Goal: Task Accomplishment & Management: Manage account settings

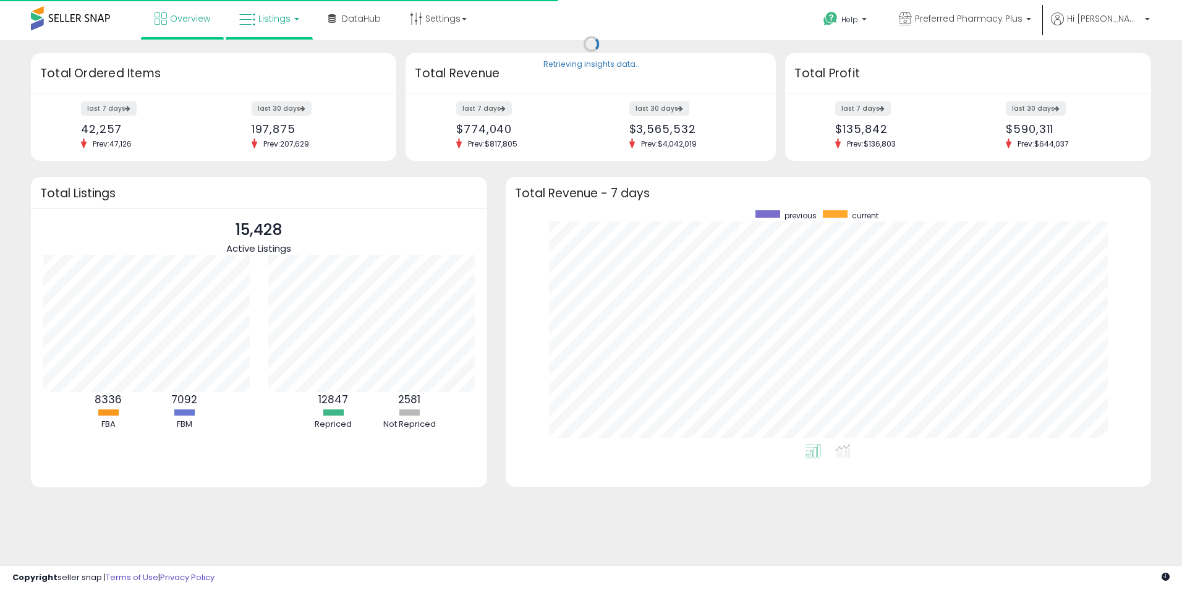
scroll to position [234, 621]
click at [248, 28] on link "Listings" at bounding box center [269, 18] width 79 height 37
click at [270, 62] on icon at bounding box center [279, 61] width 54 height 16
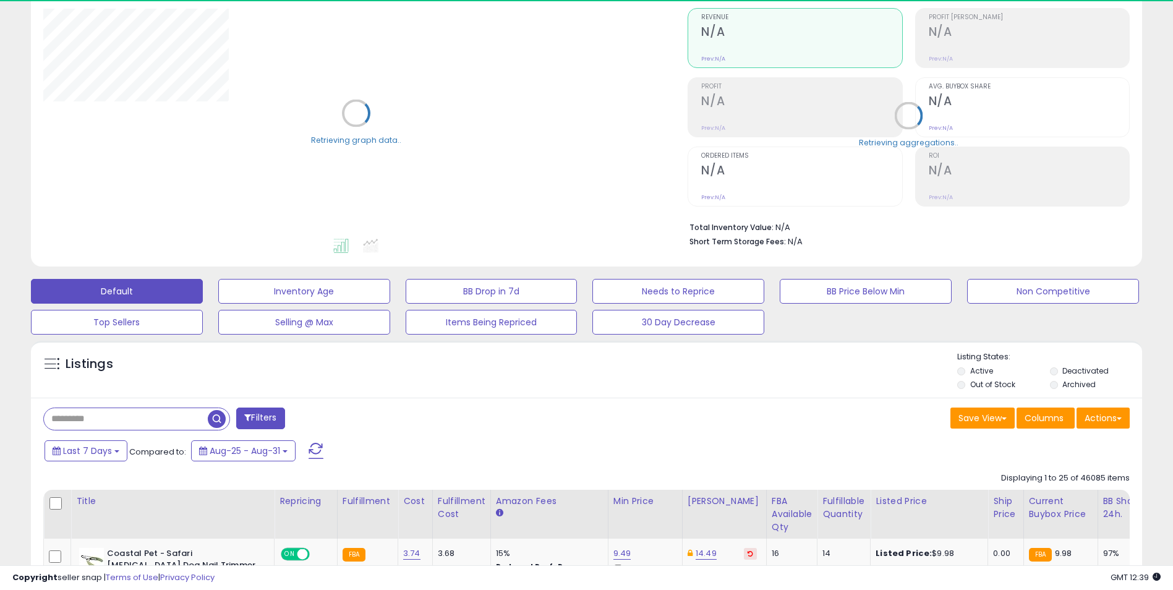
scroll to position [124, 0]
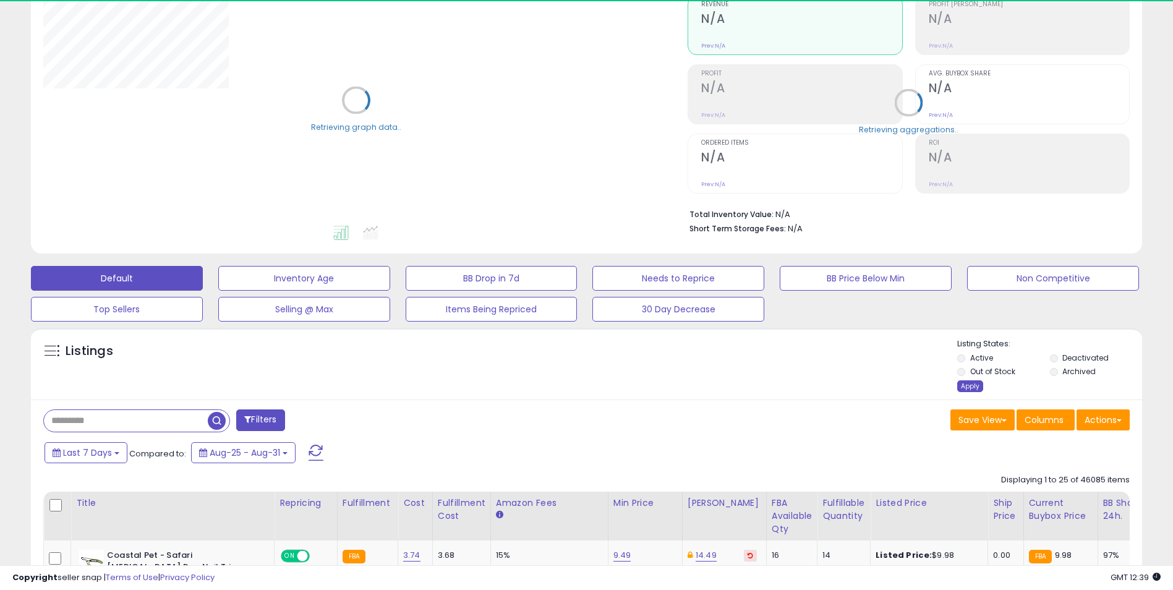
click at [967, 386] on div "Apply" at bounding box center [970, 386] width 26 height 12
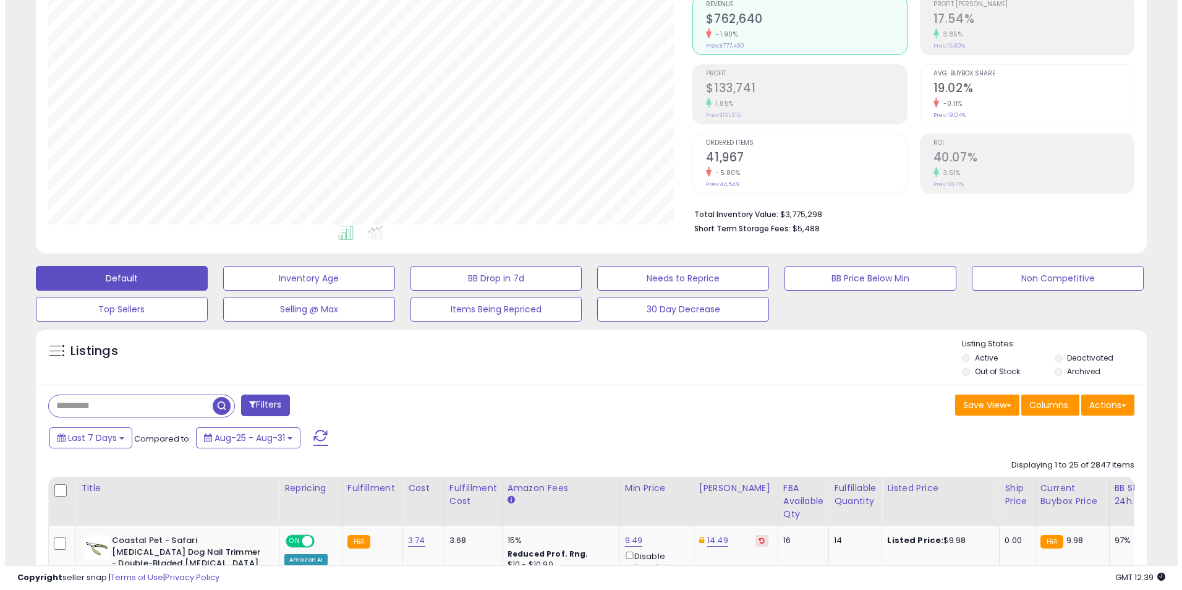
scroll to position [253, 645]
click at [273, 405] on button "Filters" at bounding box center [260, 405] width 48 height 22
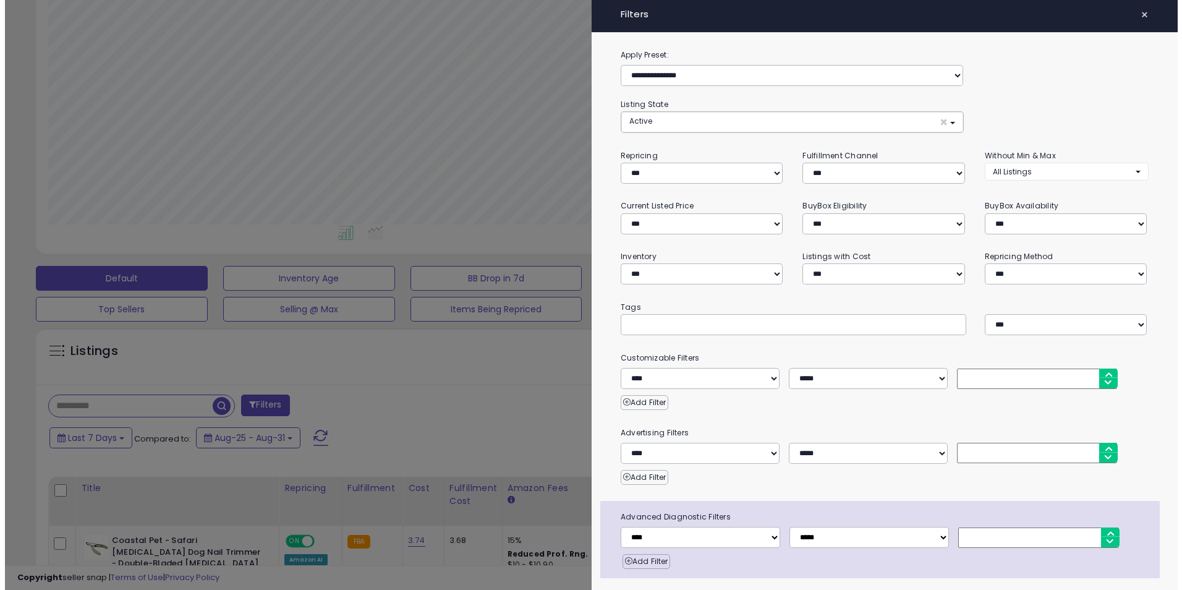
scroll to position [253, 650]
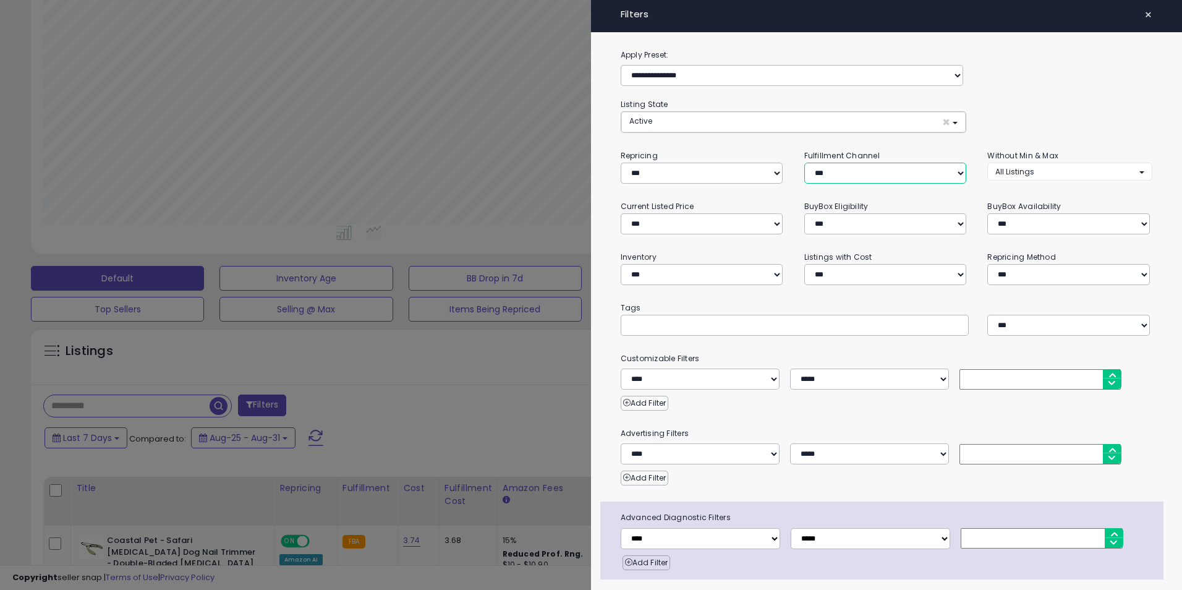
click at [909, 168] on select "*** *** *** ***" at bounding box center [885, 173] width 162 height 21
select select "***"
click at [804, 163] on select "*** *** *** ***" at bounding box center [885, 173] width 162 height 21
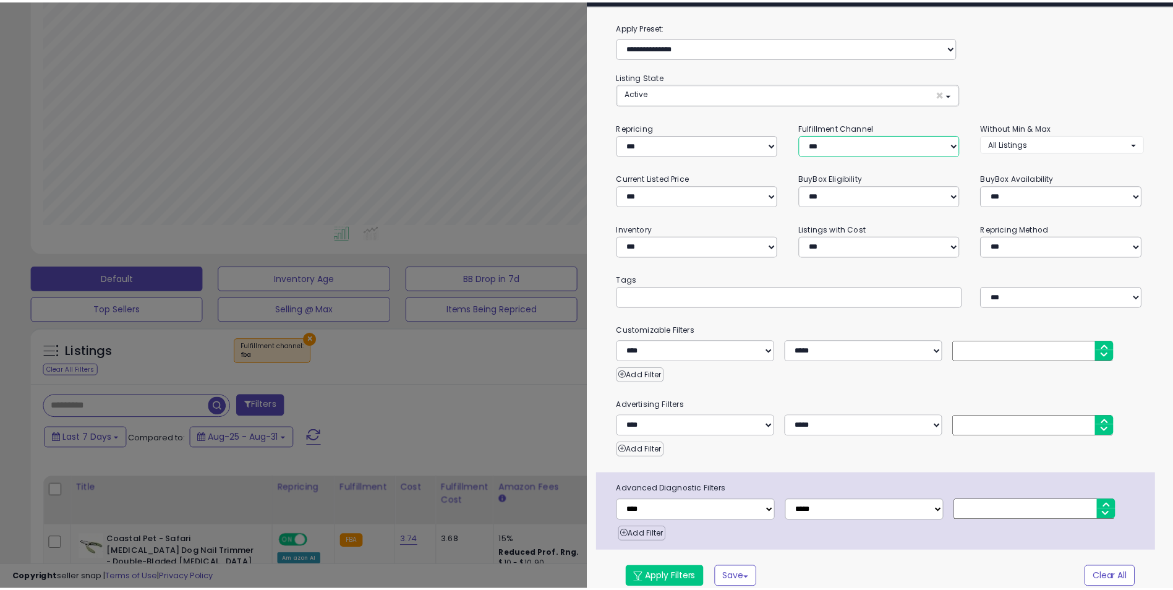
scroll to position [40, 0]
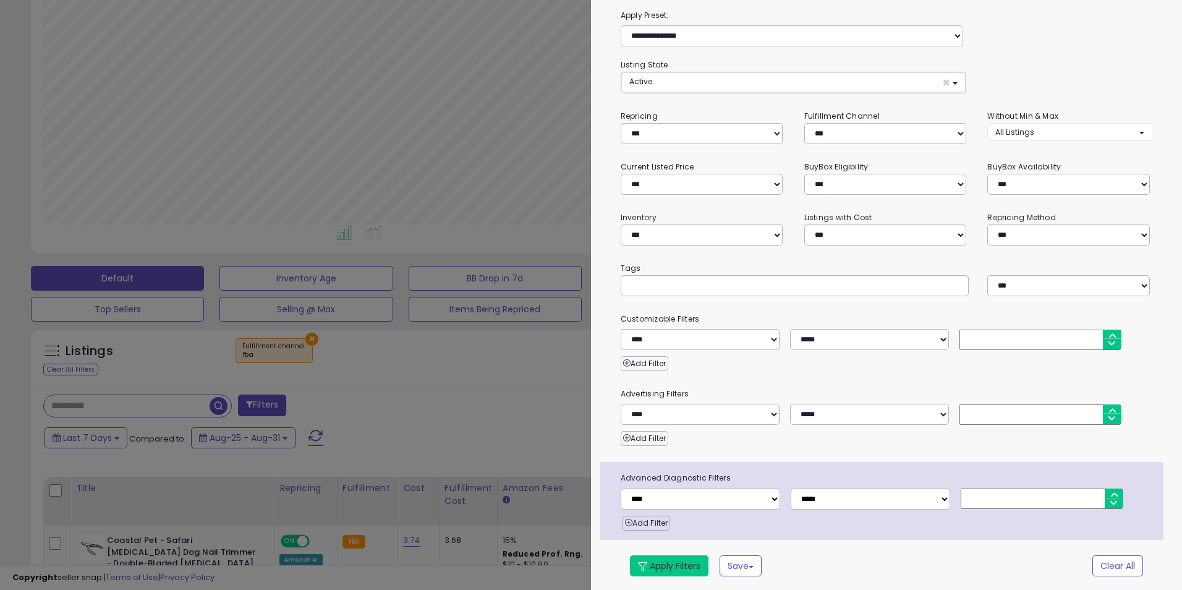
click at [689, 561] on button "Apply Filters" at bounding box center [669, 565] width 79 height 21
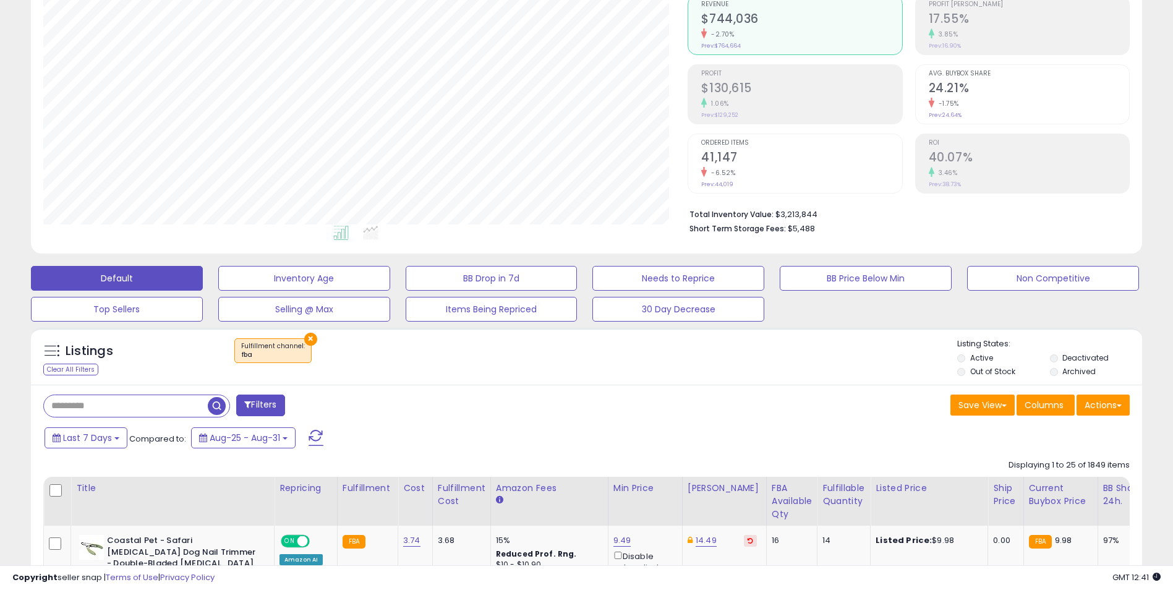
scroll to position [185, 0]
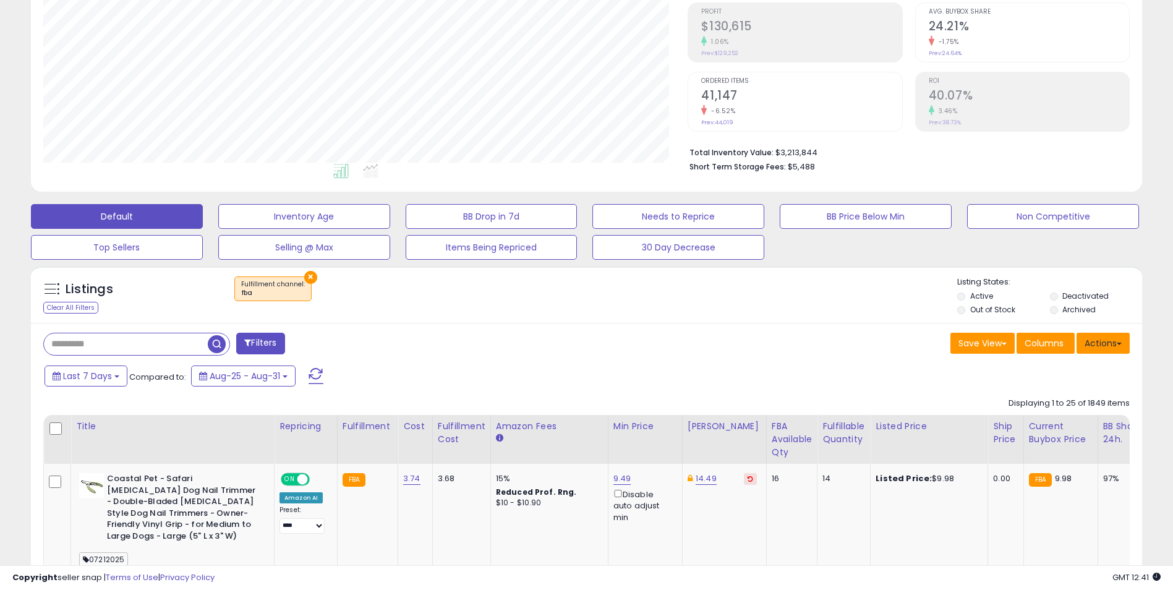
click at [1113, 344] on button "Actions" at bounding box center [1102, 343] width 53 height 21
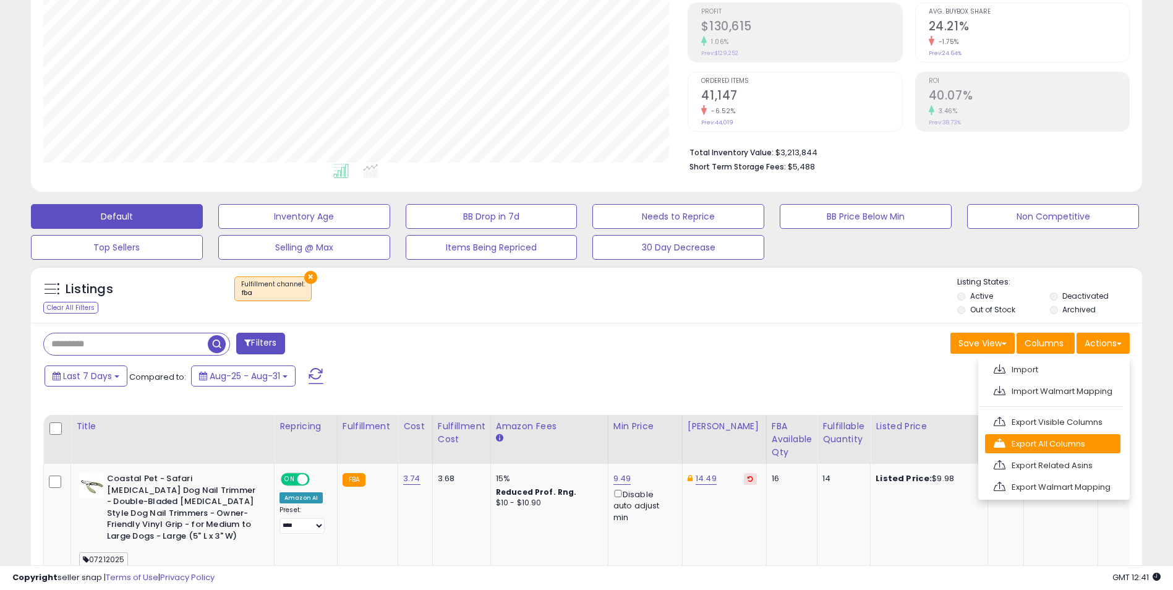
click at [1084, 443] on link "Export All Columns" at bounding box center [1052, 443] width 135 height 19
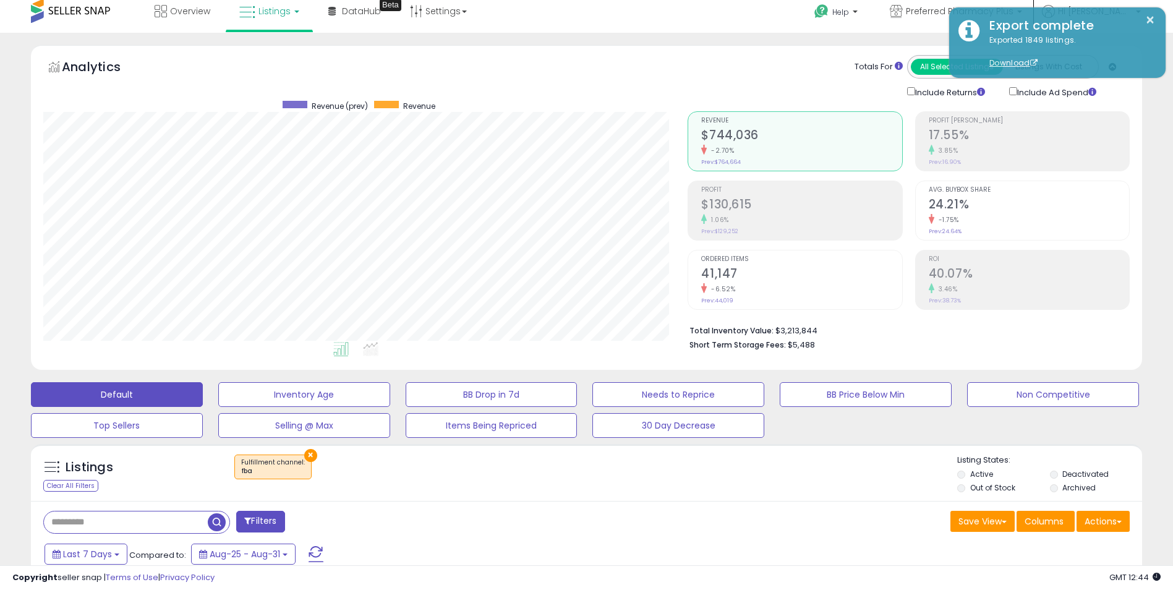
scroll to position [0, 0]
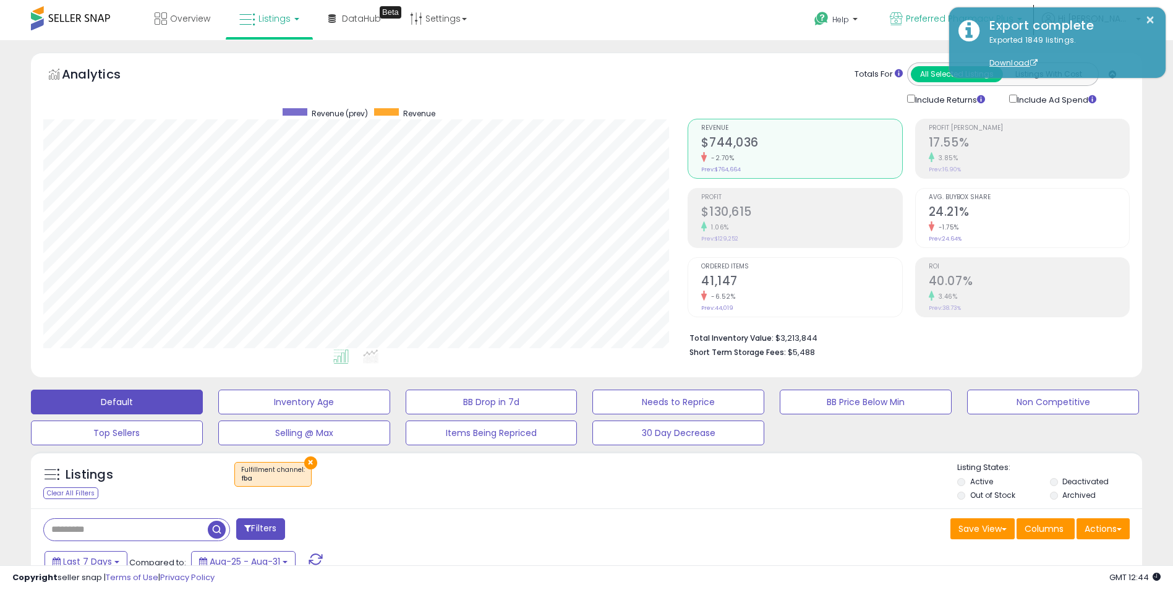
click at [935, 15] on p "Preferred Pharmacy Plus" at bounding box center [956, 19] width 132 height 15
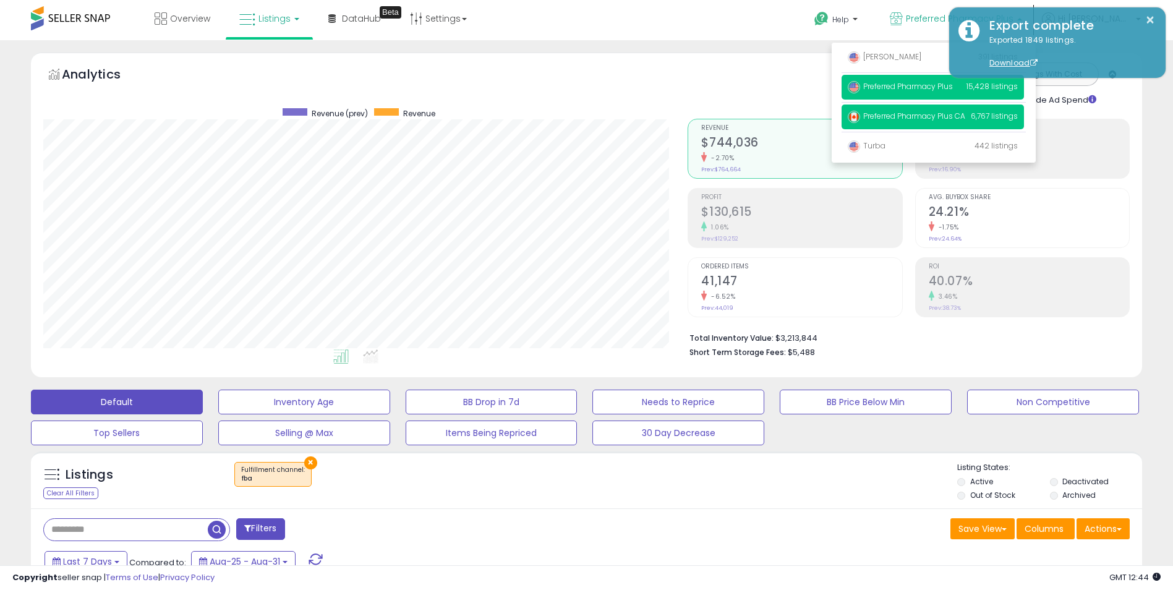
click at [910, 122] on p "Preferred Pharmacy Plus CA 6,767 listings" at bounding box center [932, 116] width 182 height 25
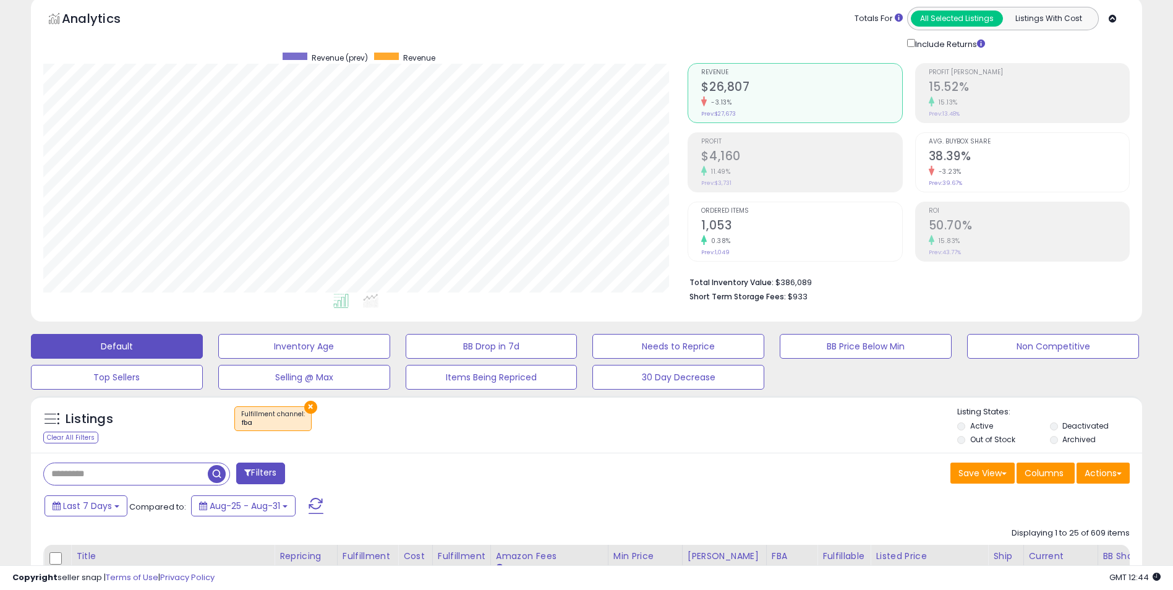
scroll to position [124, 0]
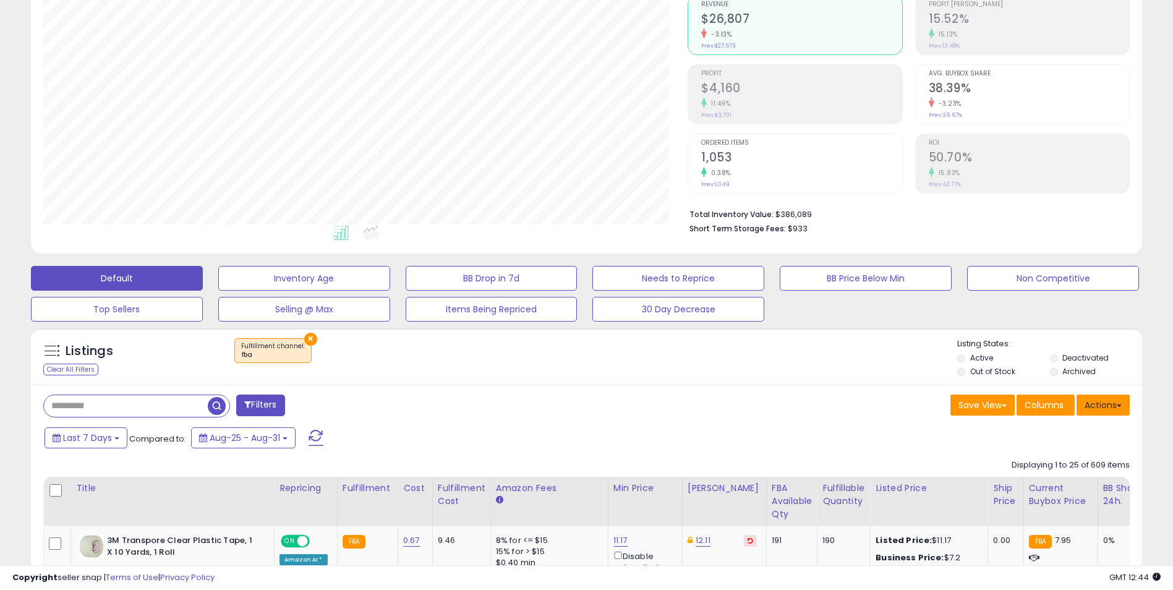
click at [1102, 410] on button "Actions" at bounding box center [1102, 404] width 53 height 21
click at [1055, 477] on link "Export All Columns" at bounding box center [1052, 483] width 135 height 19
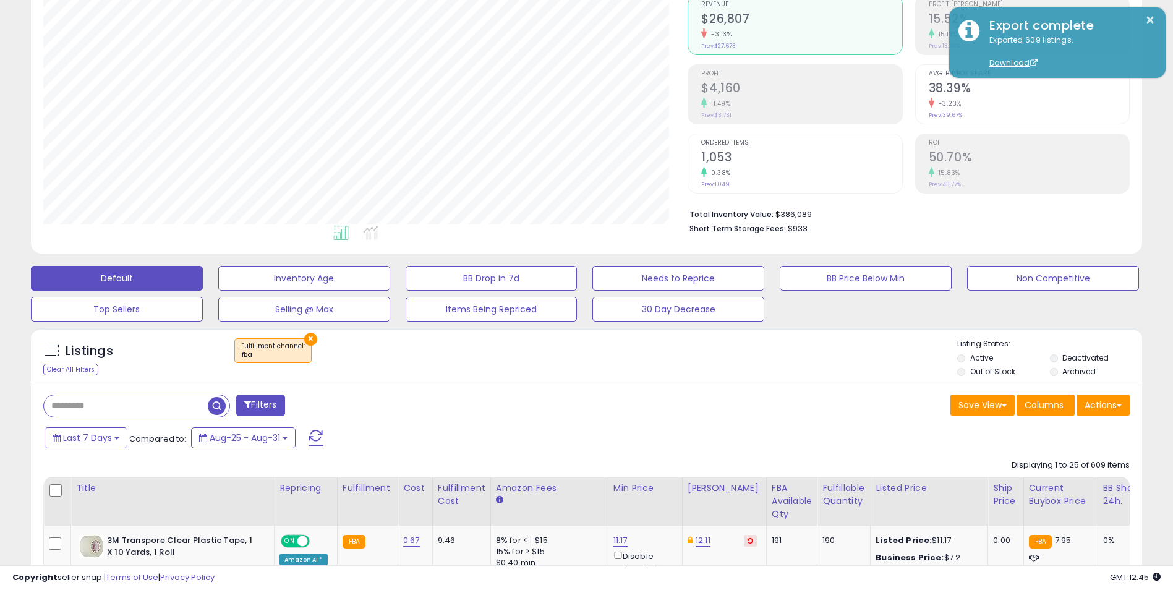
drag, startPoint x: 627, startPoint y: 402, endPoint x: 643, endPoint y: 386, distance: 22.3
click at [627, 402] on div "Save View Save As New View Update Current View Columns Actions Import Export Vi…" at bounding box center [863, 406] width 553 height 24
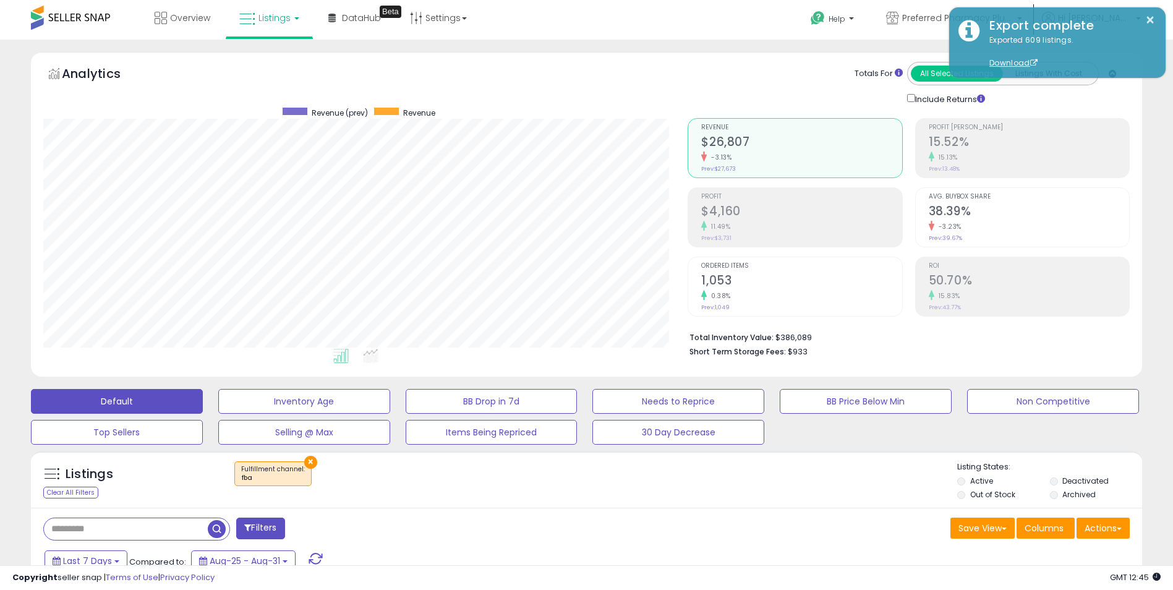
scroll to position [0, 0]
click at [899, 15] on icon at bounding box center [892, 18] width 13 height 13
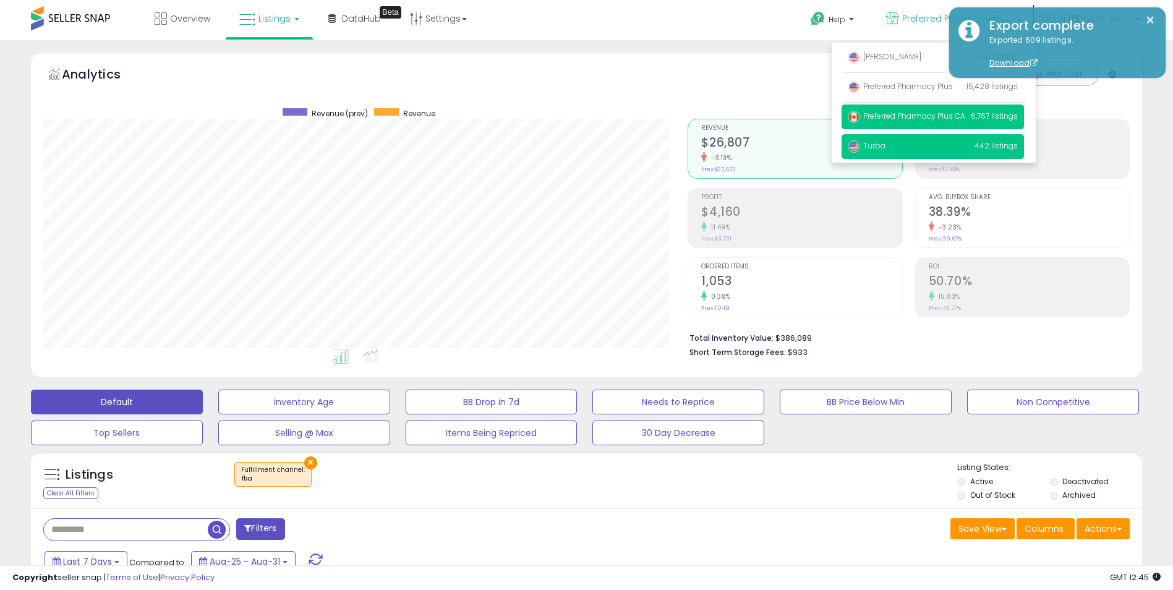
click at [885, 148] on span "Turba" at bounding box center [867, 145] width 38 height 11
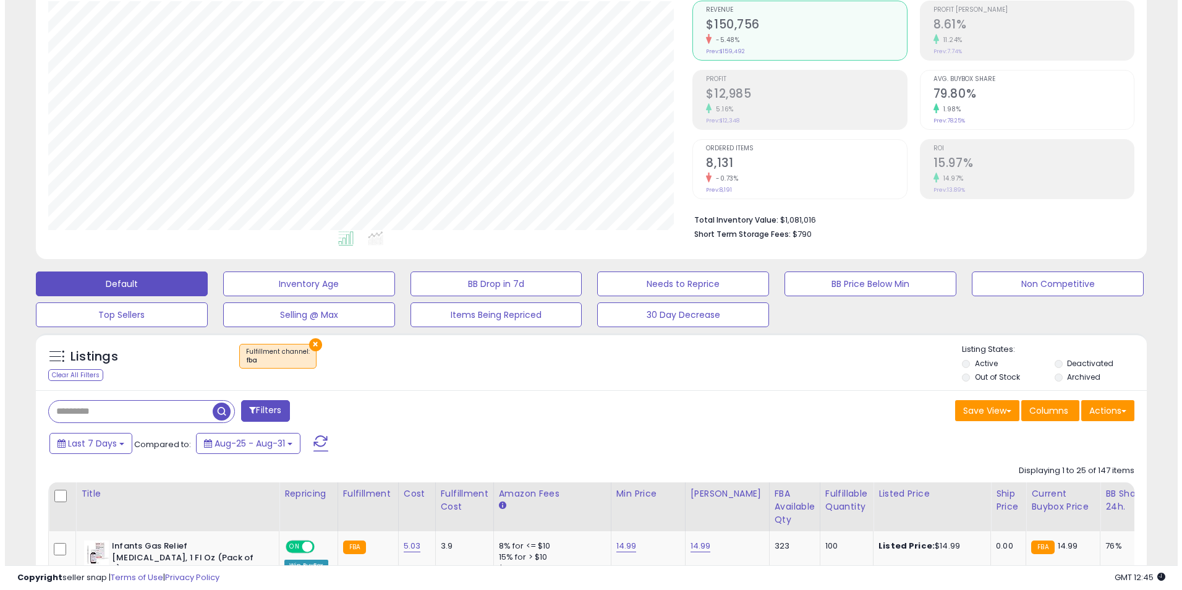
scroll to position [124, 0]
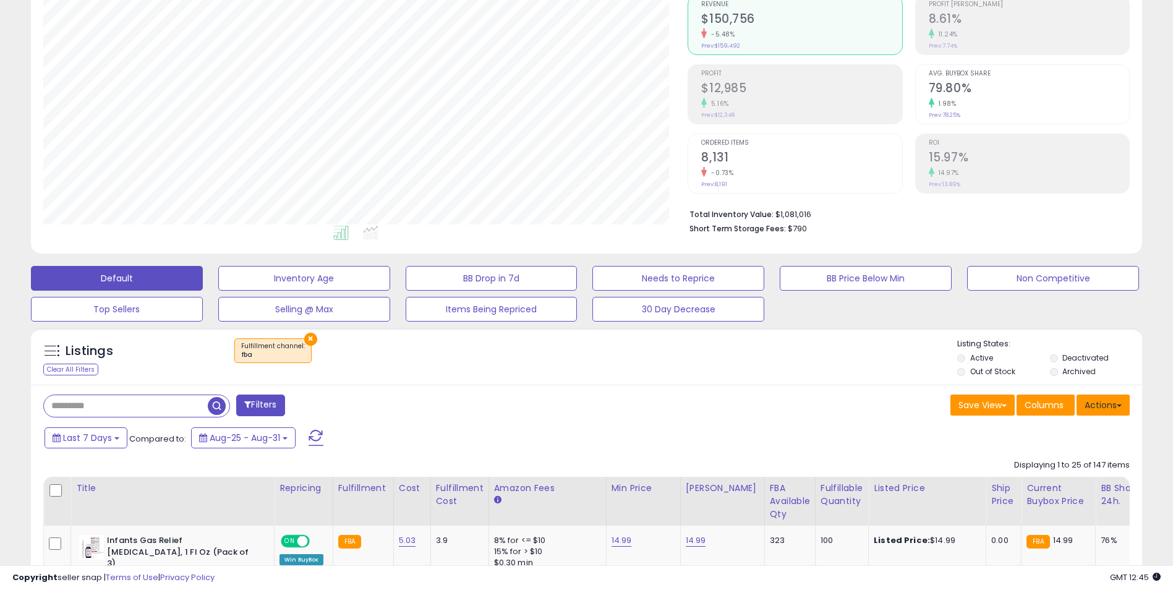
click at [1092, 406] on button "Actions" at bounding box center [1102, 404] width 53 height 21
click at [1045, 481] on link "Export All Columns" at bounding box center [1052, 483] width 135 height 19
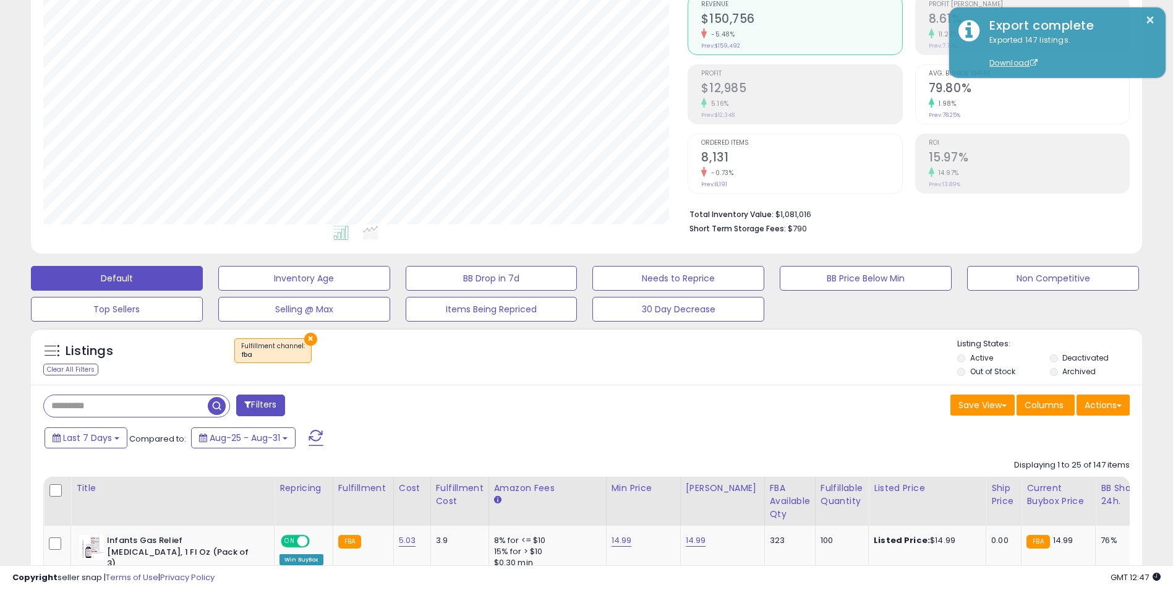
click at [307, 337] on button "×" at bounding box center [310, 339] width 13 height 13
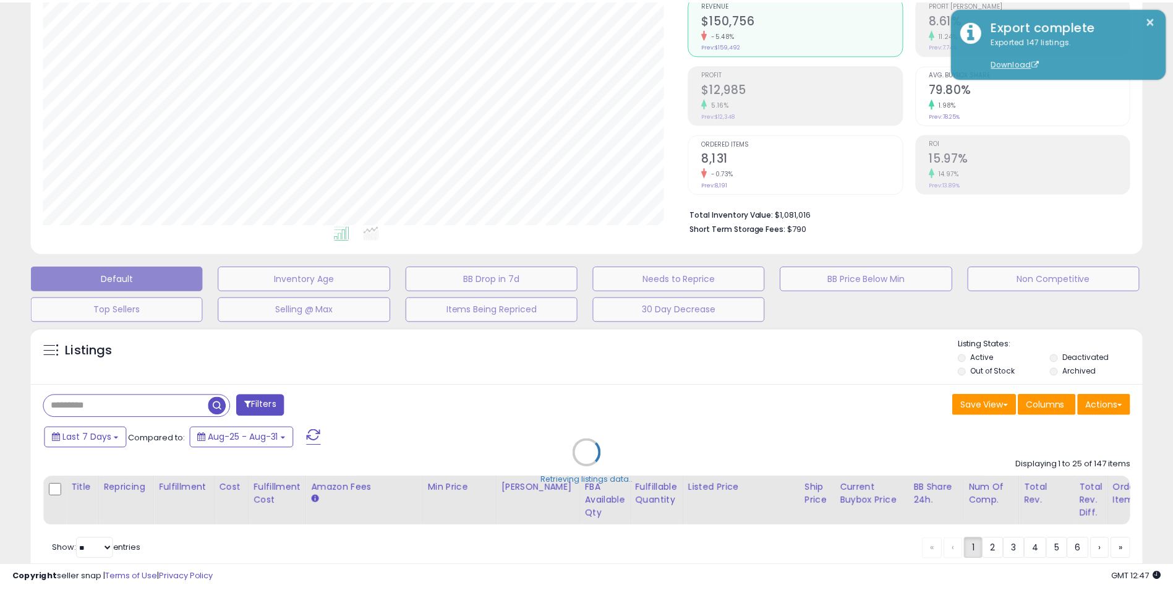
scroll to position [253, 650]
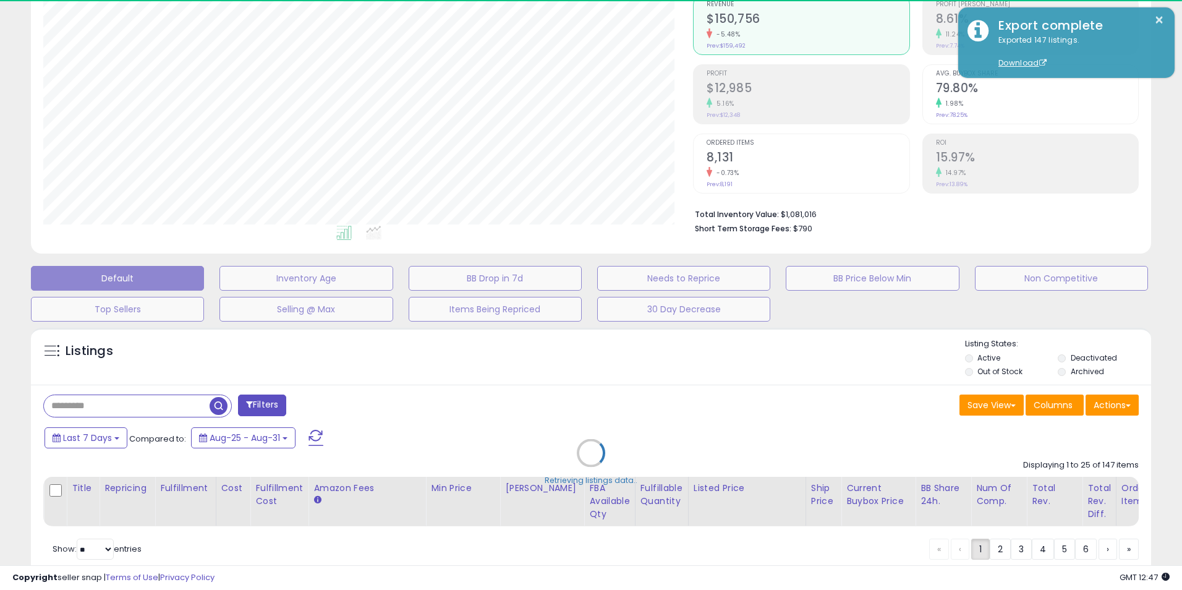
select select "*"
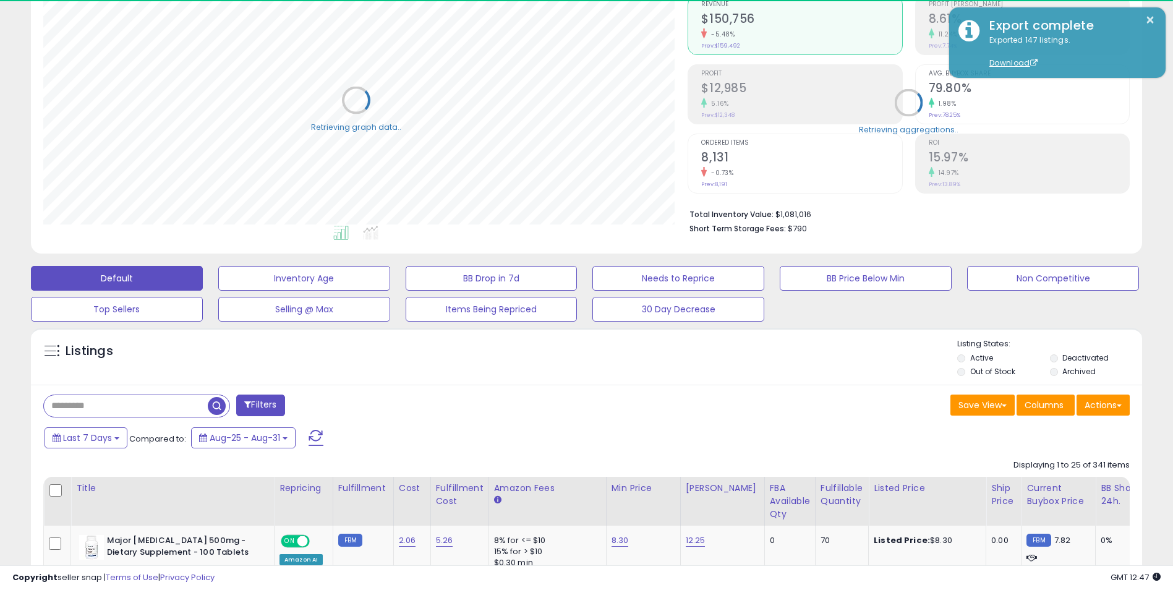
scroll to position [253, 645]
click at [255, 402] on button "Filters" at bounding box center [260, 405] width 48 height 22
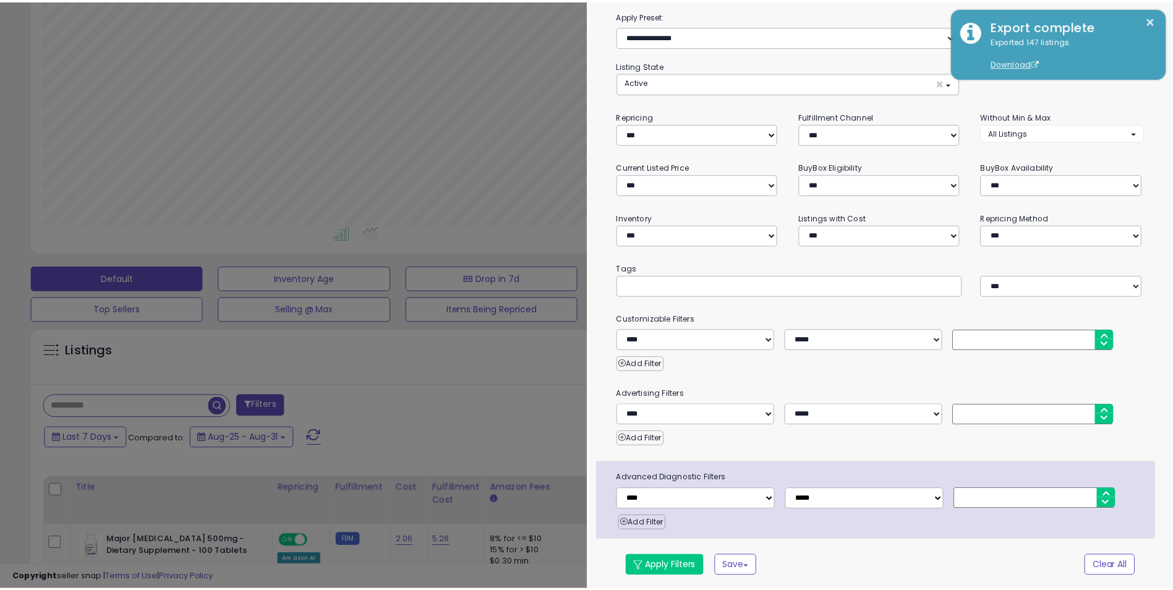
scroll to position [40, 0]
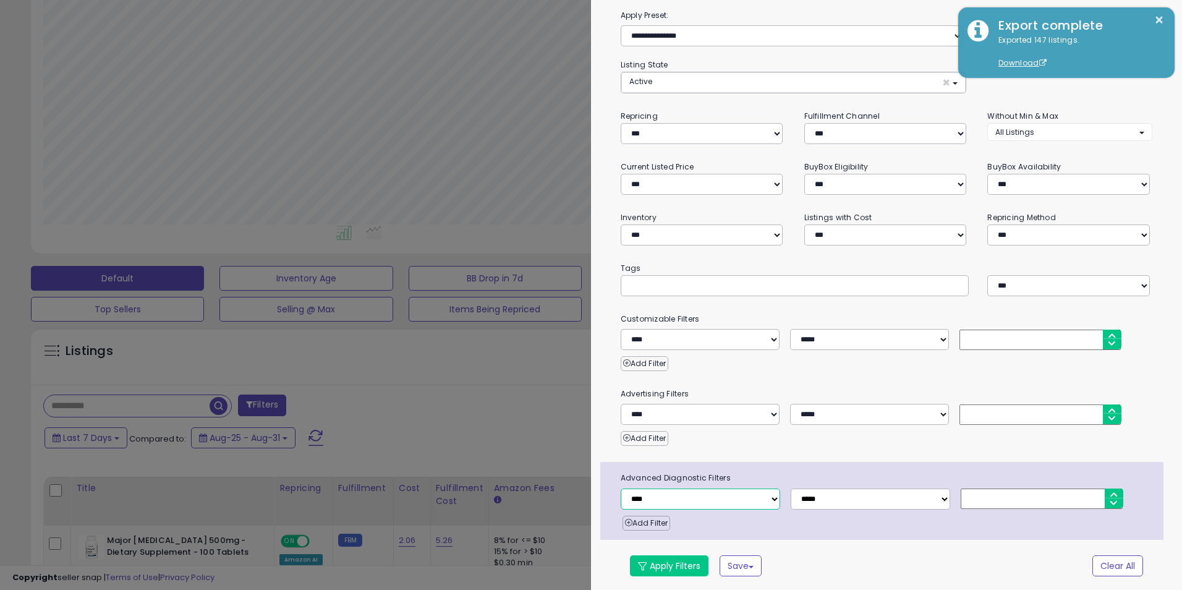
click at [685, 506] on select "**********" at bounding box center [700, 498] width 159 height 21
select select "**********"
click at [621, 488] on select "**********" at bounding box center [700, 498] width 159 height 21
click at [835, 498] on select "**********" at bounding box center [870, 498] width 159 height 21
select select "*"
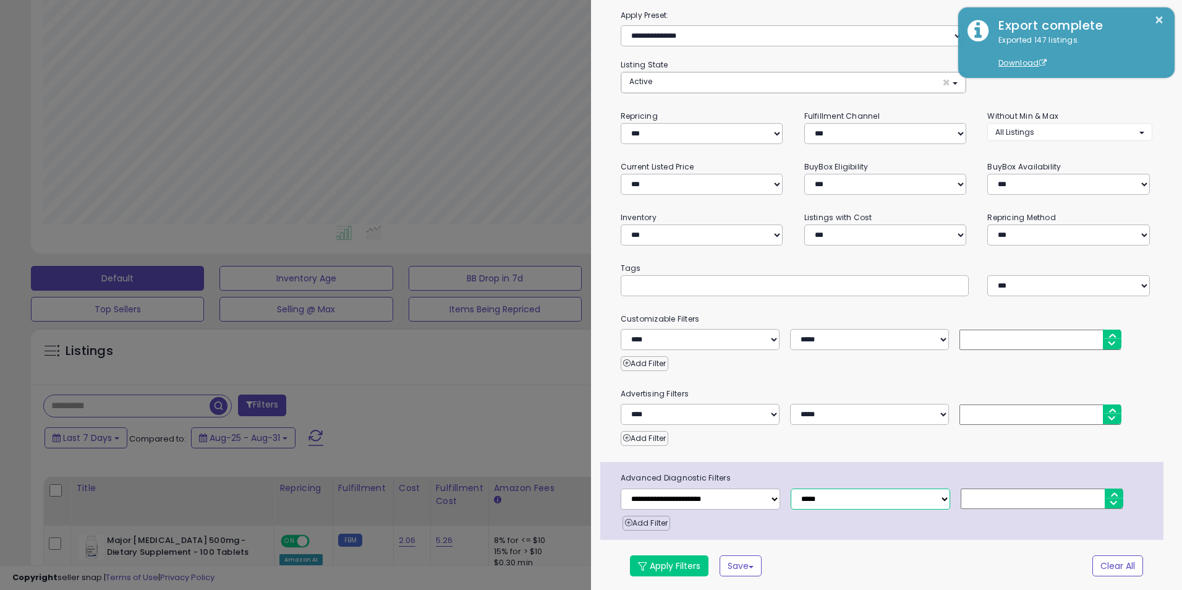
click at [791, 488] on select "**********" at bounding box center [870, 498] width 159 height 21
click at [995, 499] on input "number" at bounding box center [1042, 498] width 162 height 20
type input "*"
click at [668, 571] on button "Apply Filters" at bounding box center [669, 565] width 79 height 21
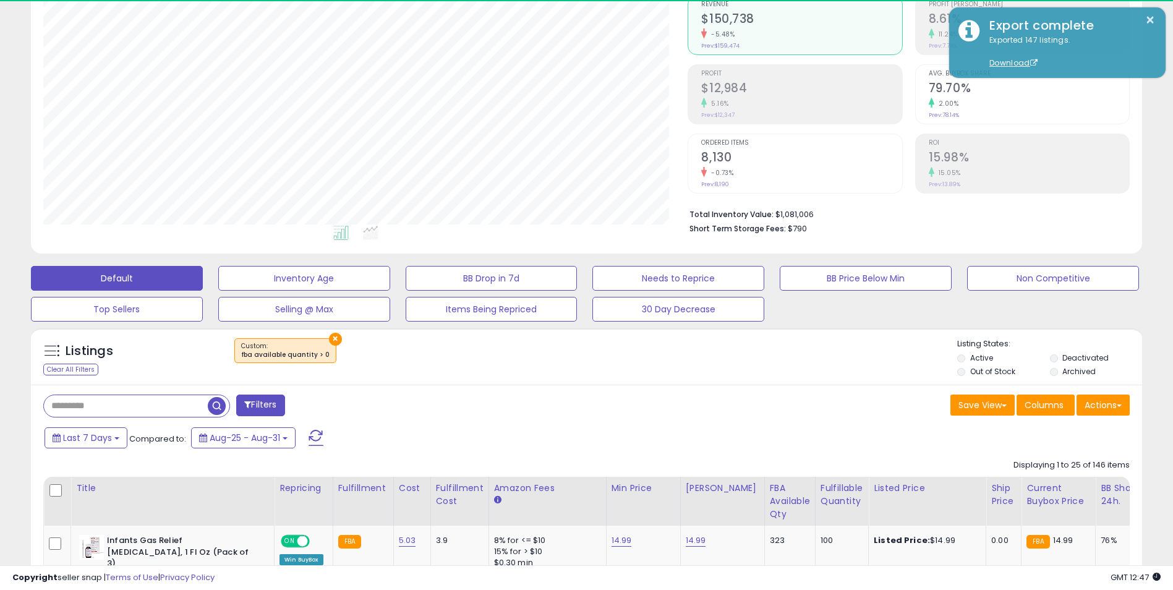
scroll to position [253, 645]
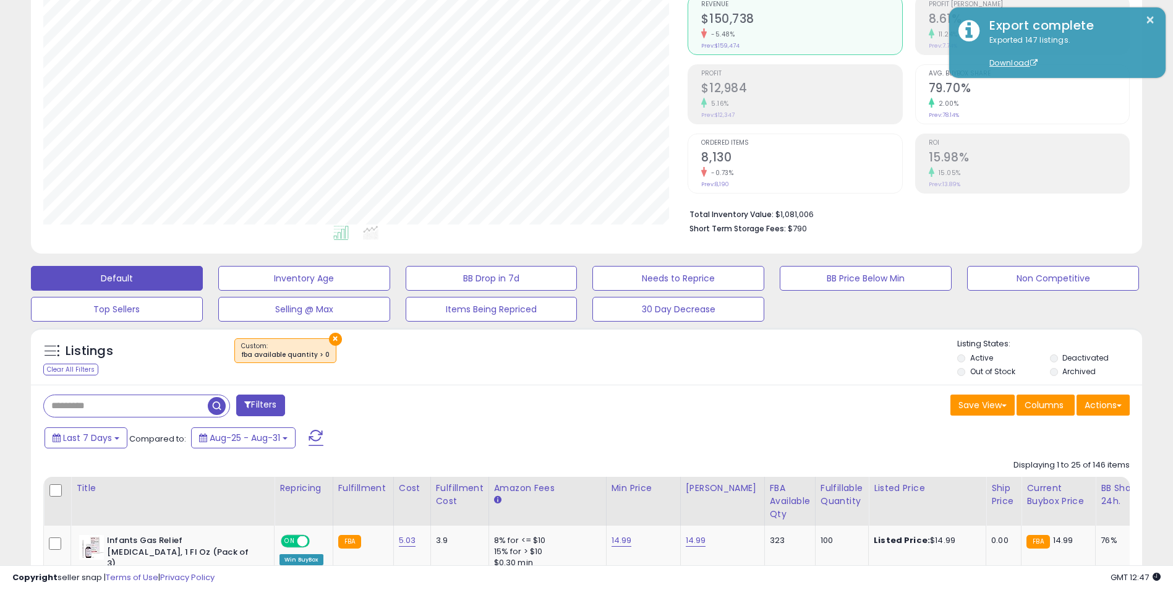
click at [796, 439] on div "Last 7 Days Compared to: Aug-25 - Aug-31" at bounding box center [448, 439] width 815 height 28
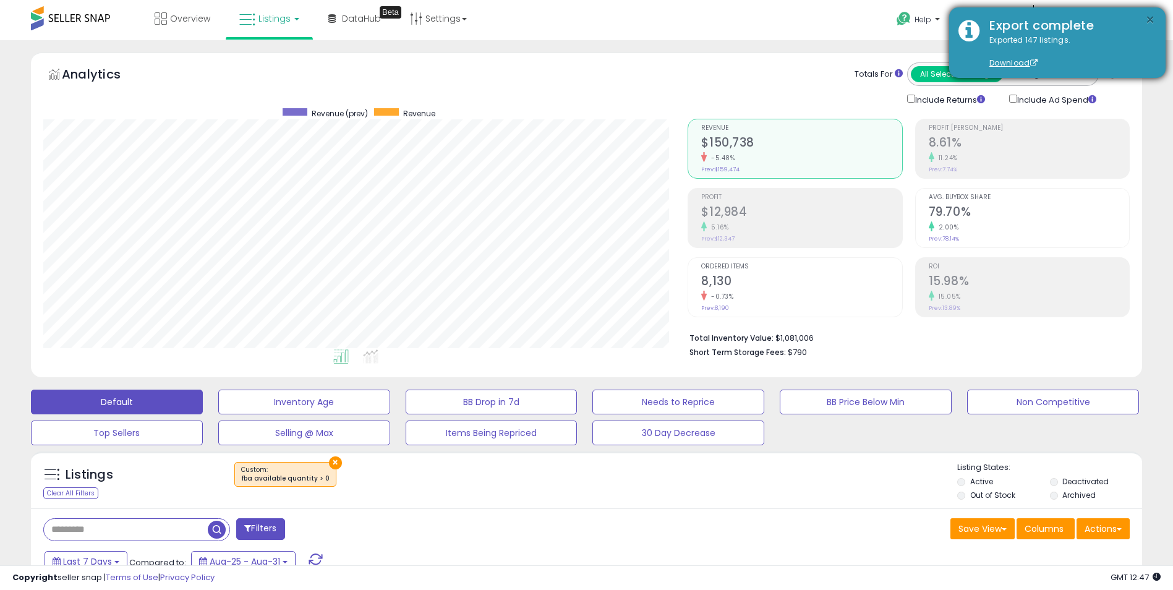
click at [1150, 22] on button "×" at bounding box center [1150, 19] width 10 height 15
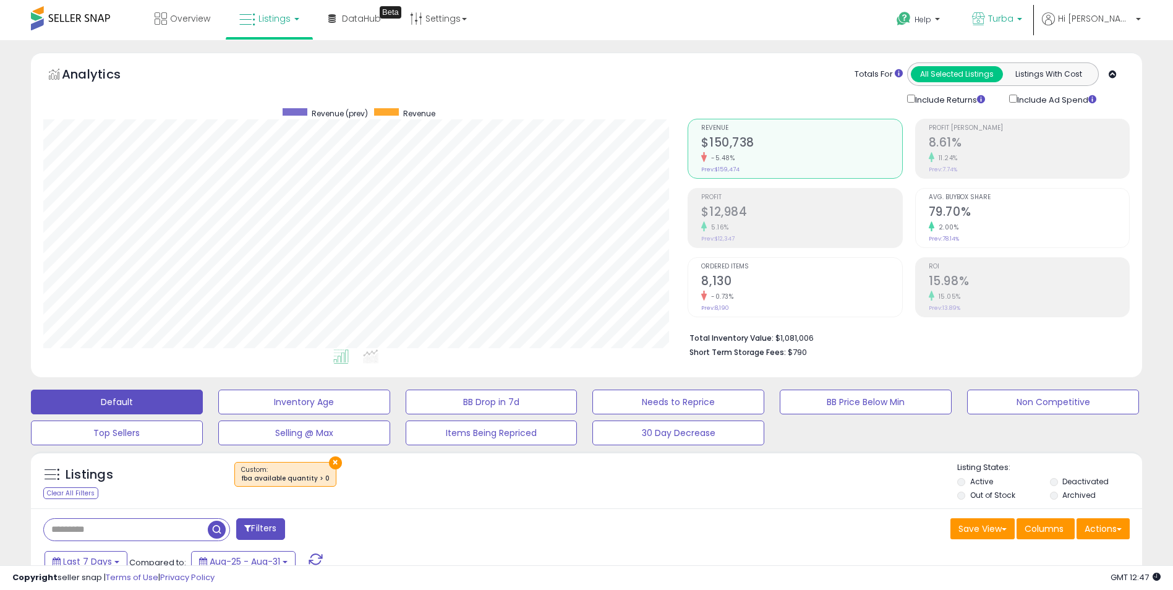
click at [1013, 20] on span "Turba" at bounding box center [1000, 18] width 25 height 12
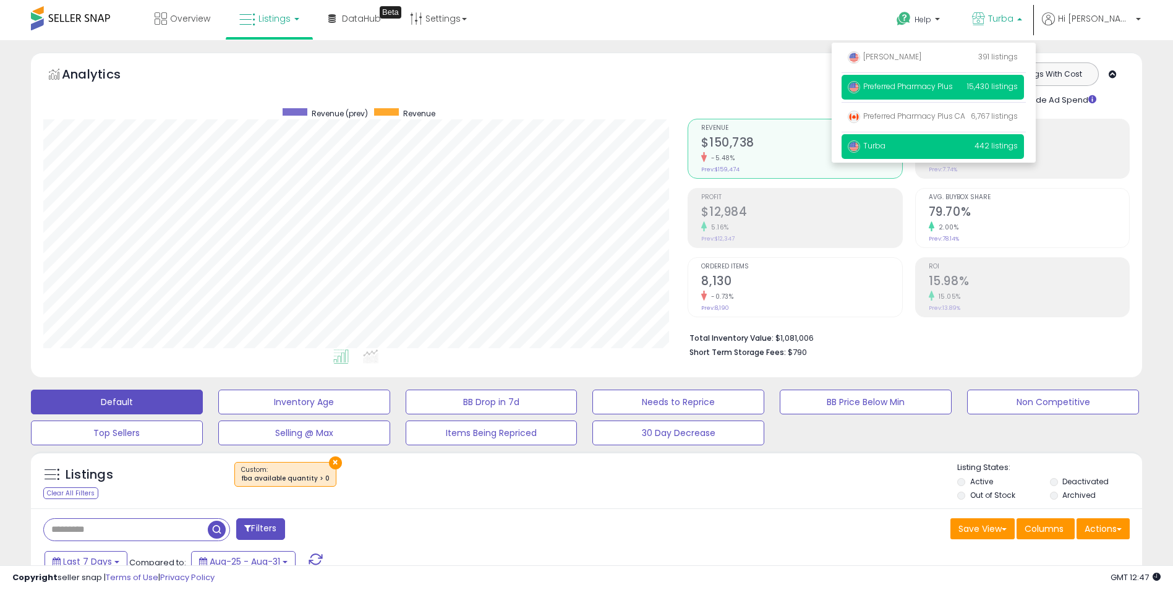
click at [935, 88] on span "Preferred Pharmacy Plus" at bounding box center [900, 86] width 105 height 11
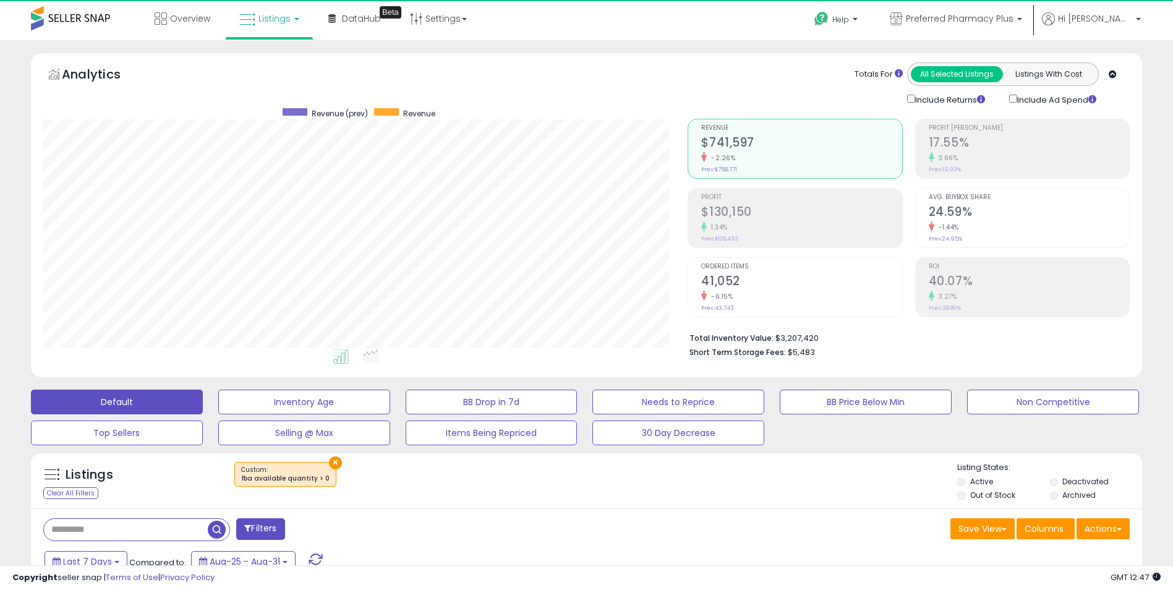
scroll to position [253, 645]
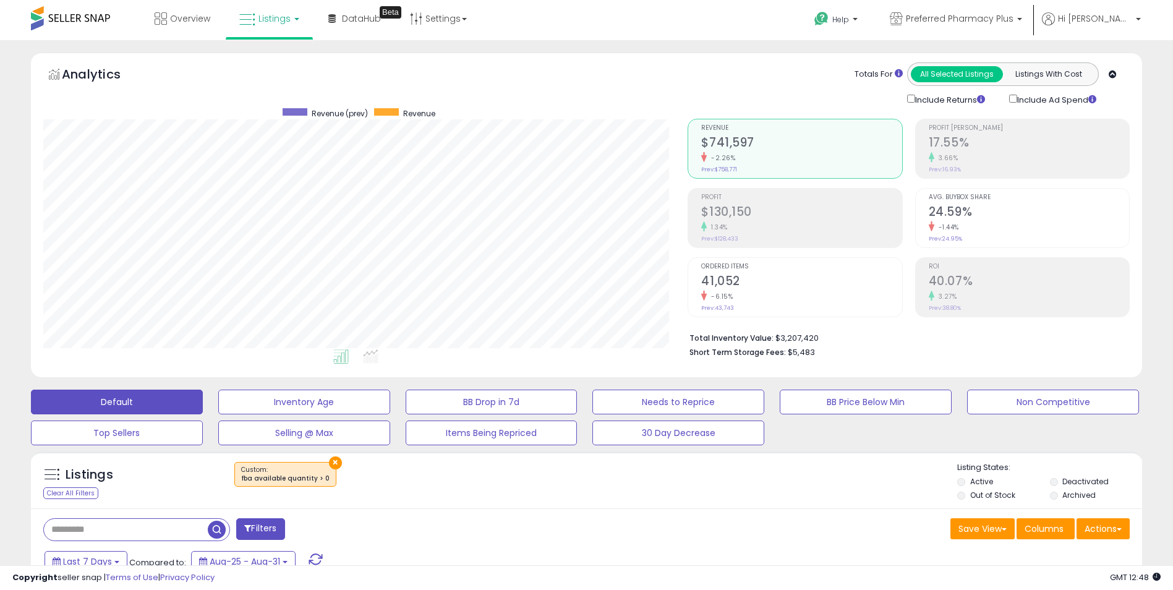
click at [825, 505] on div "Listings Clear All Filters ×" at bounding box center [586, 479] width 1111 height 57
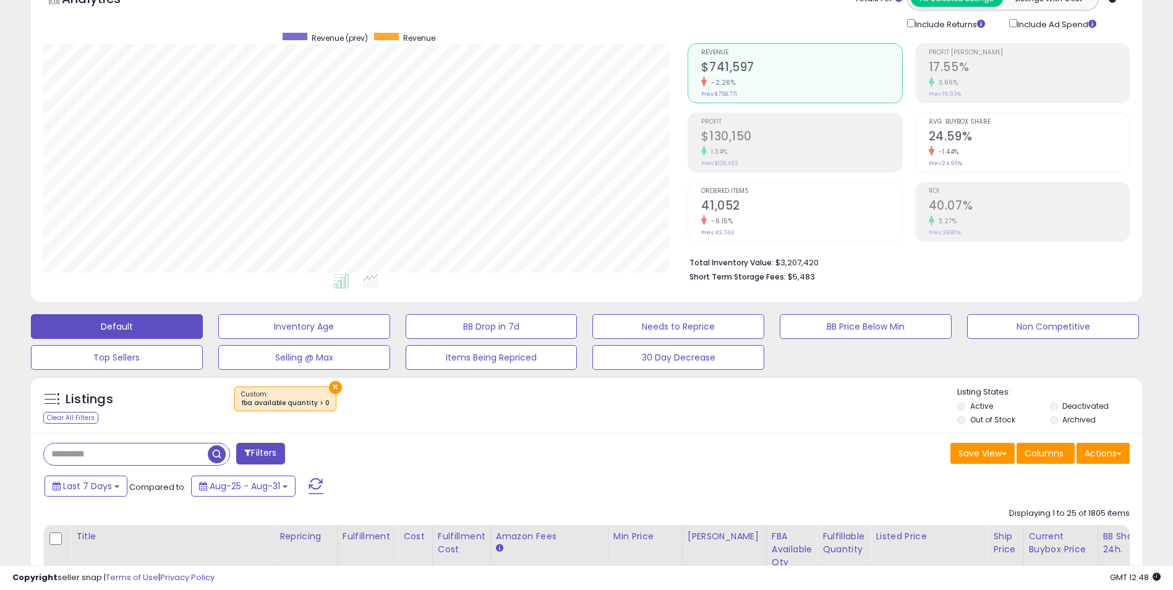
scroll to position [124, 0]
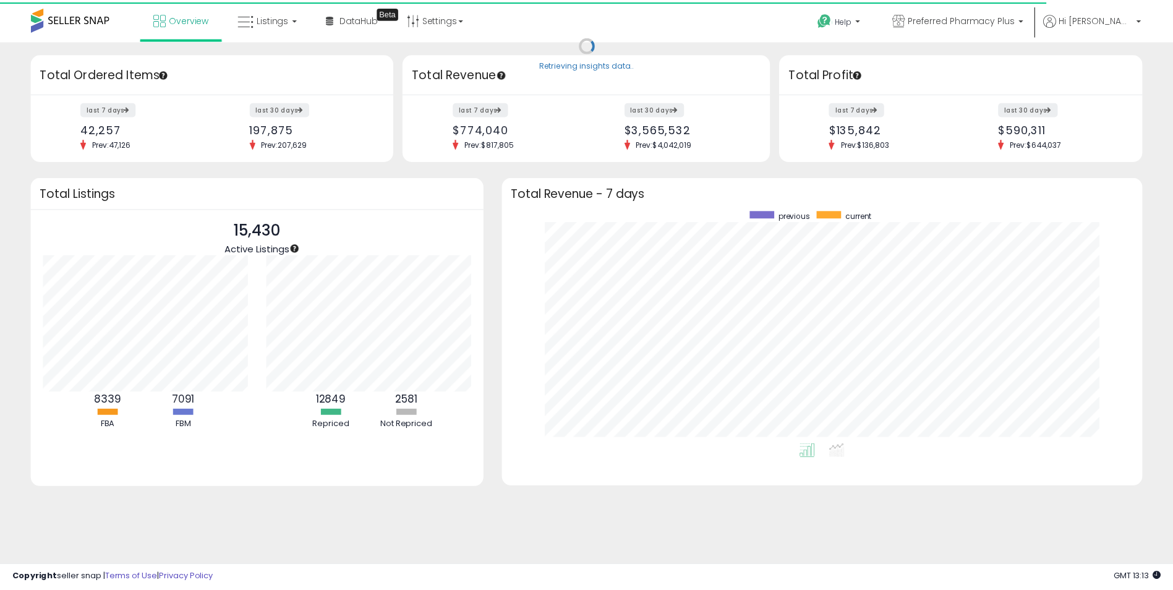
scroll to position [617956, 617574]
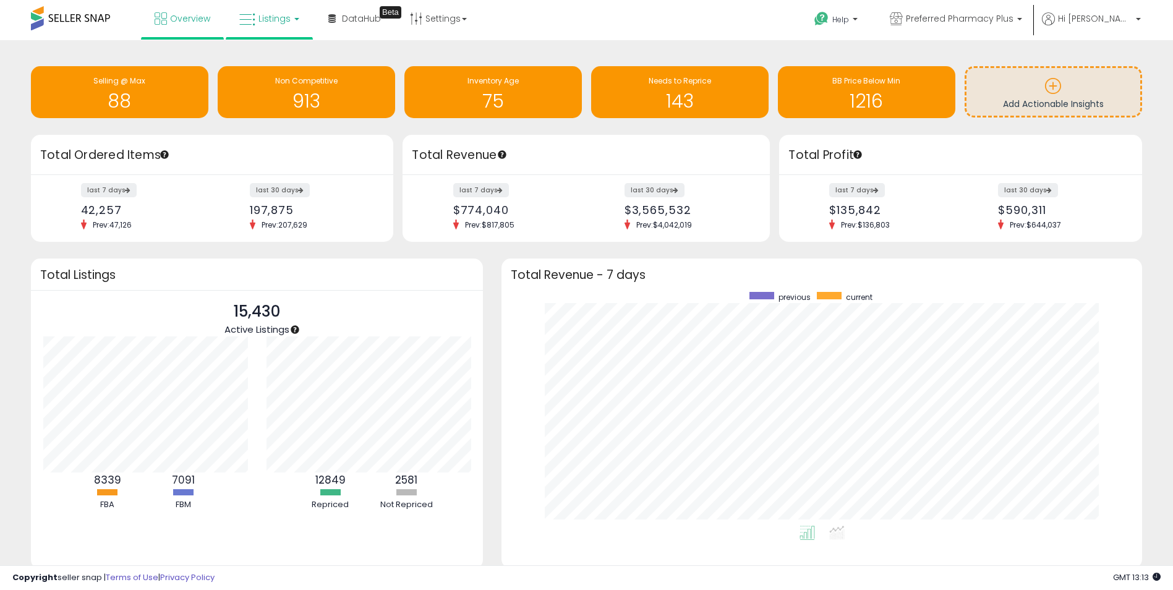
click at [271, 11] on link "Listings" at bounding box center [269, 18] width 79 height 37
click at [274, 61] on icon at bounding box center [279, 61] width 54 height 16
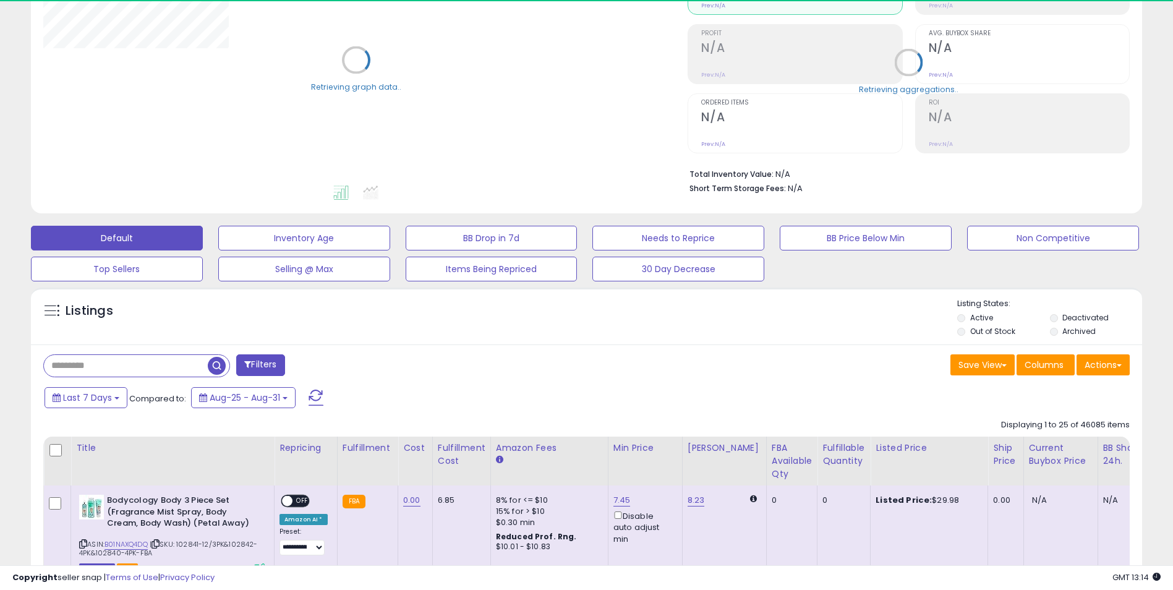
scroll to position [247, 0]
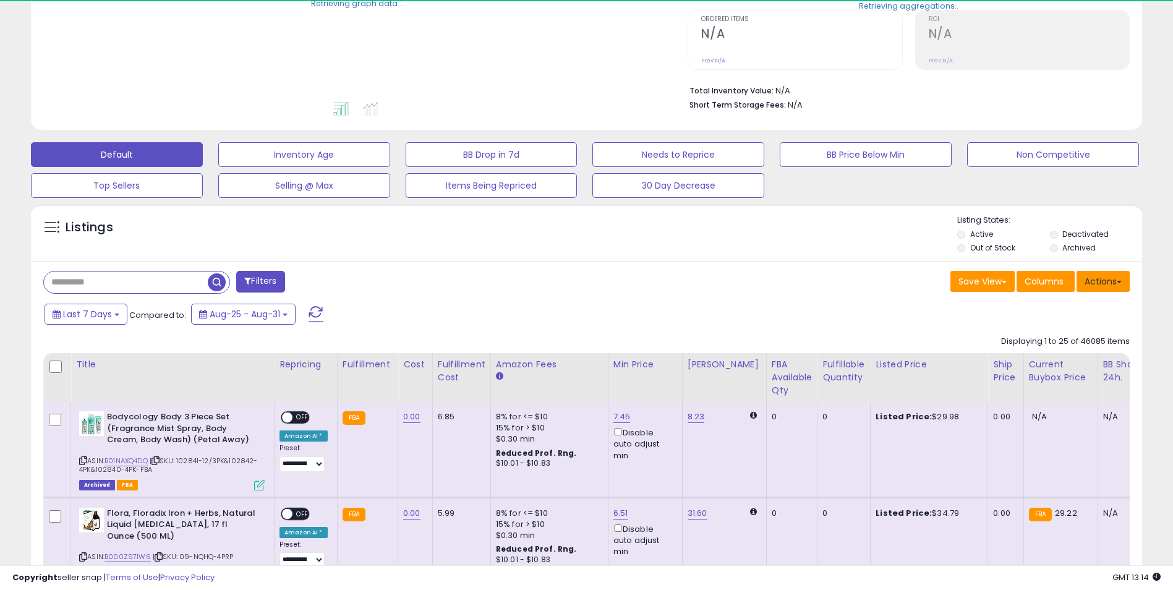
click at [1109, 276] on button "Actions" at bounding box center [1102, 281] width 53 height 21
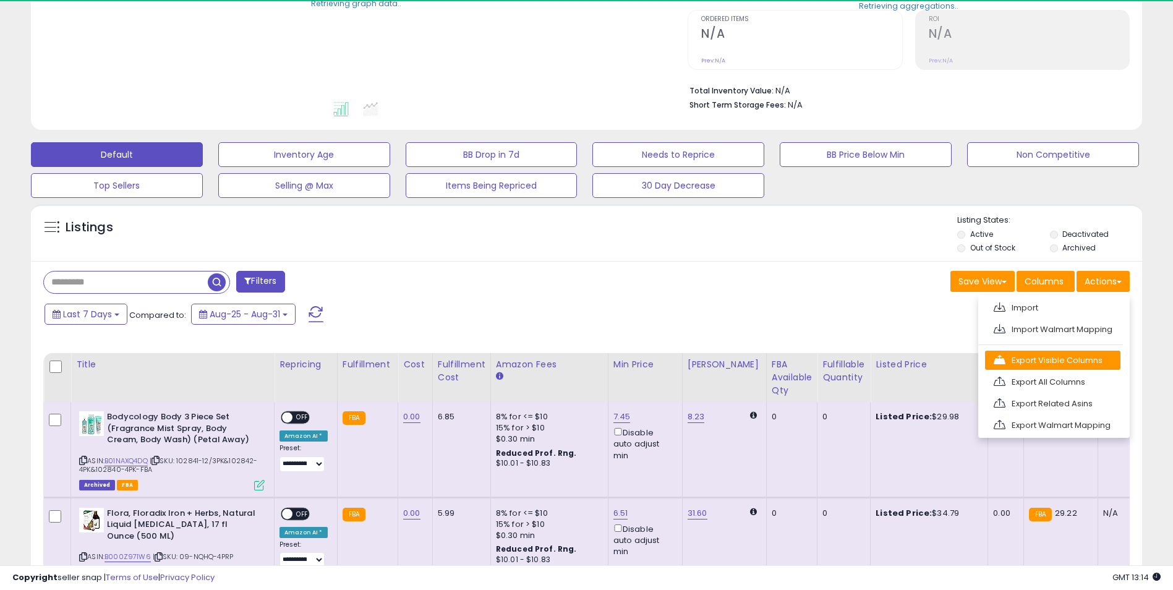
click at [1062, 359] on link "Export Visible Columns" at bounding box center [1052, 360] width 135 height 19
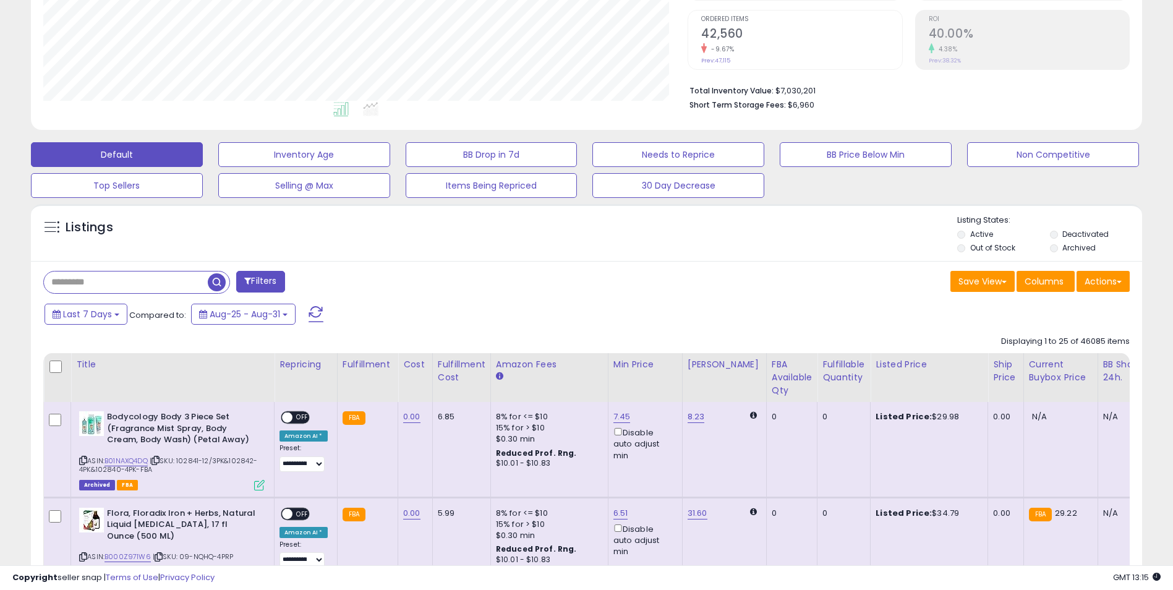
scroll to position [253, 645]
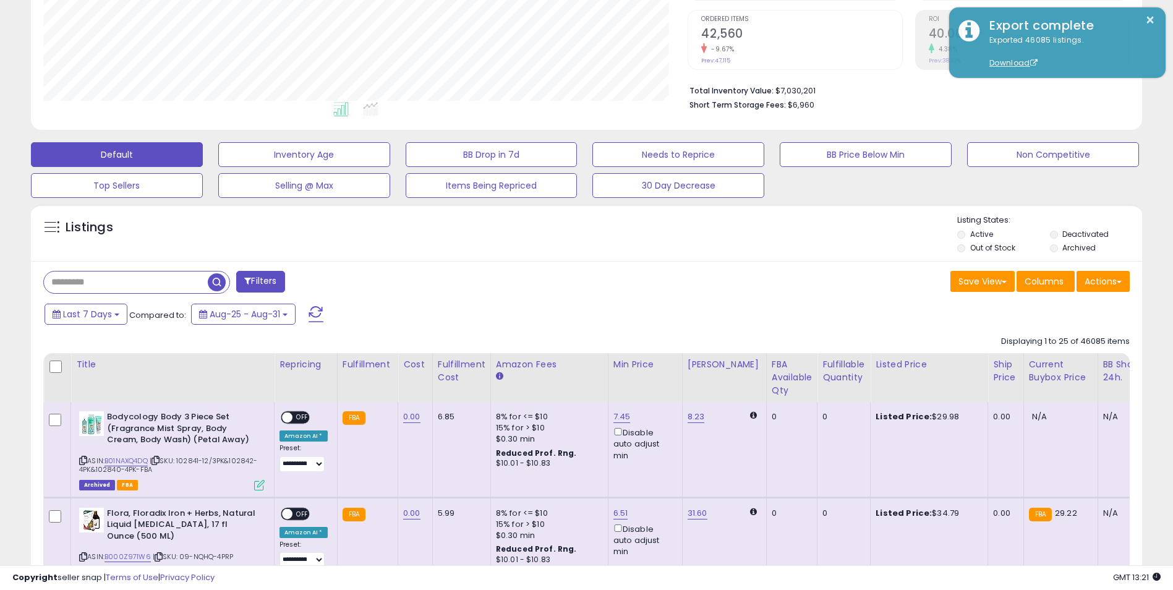
click at [563, 255] on div "Listings" at bounding box center [586, 236] width 1111 height 42
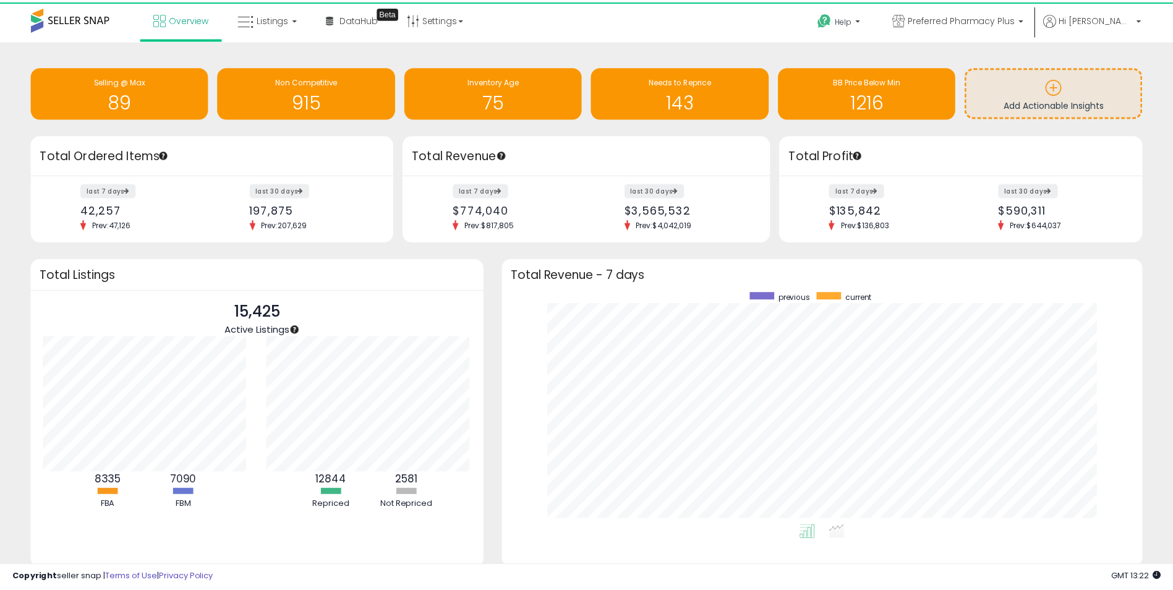
scroll to position [617956, 617574]
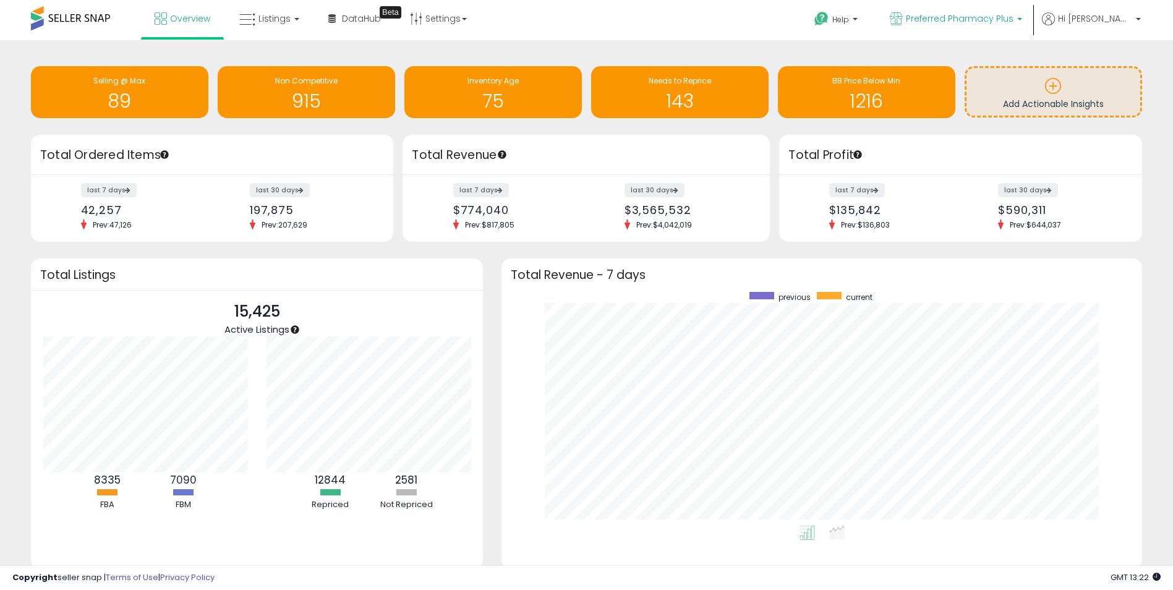
click at [998, 15] on span "Preferred Pharmacy Plus" at bounding box center [960, 18] width 108 height 12
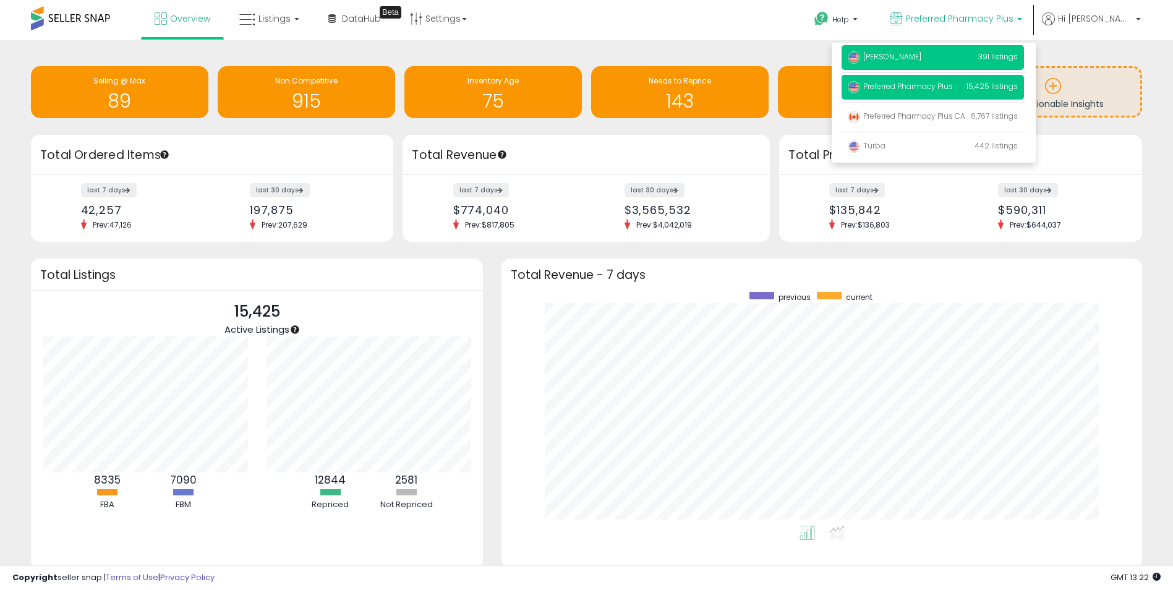
click at [921, 59] on span "[PERSON_NAME]" at bounding box center [885, 56] width 74 height 11
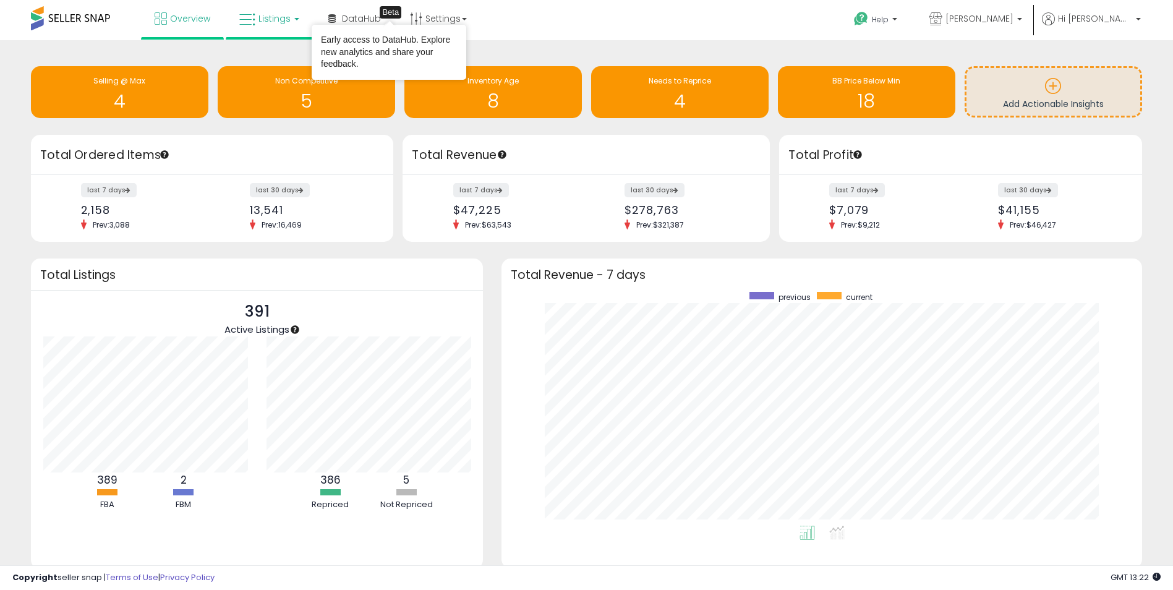
click at [267, 14] on span "Listings" at bounding box center [274, 18] width 32 height 12
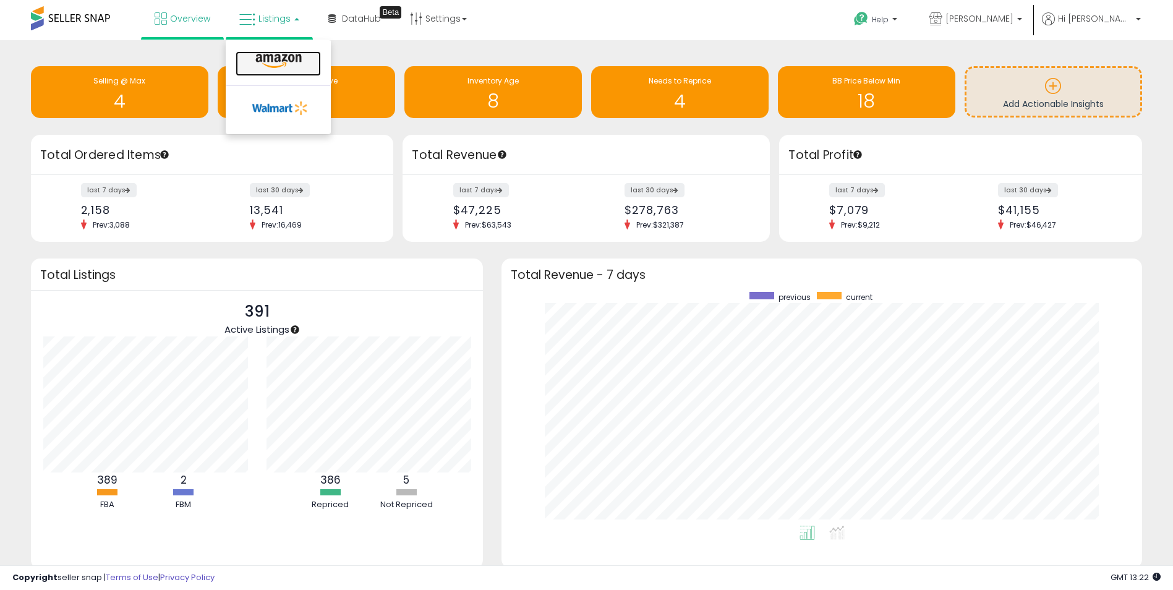
click at [274, 59] on icon at bounding box center [279, 61] width 54 height 16
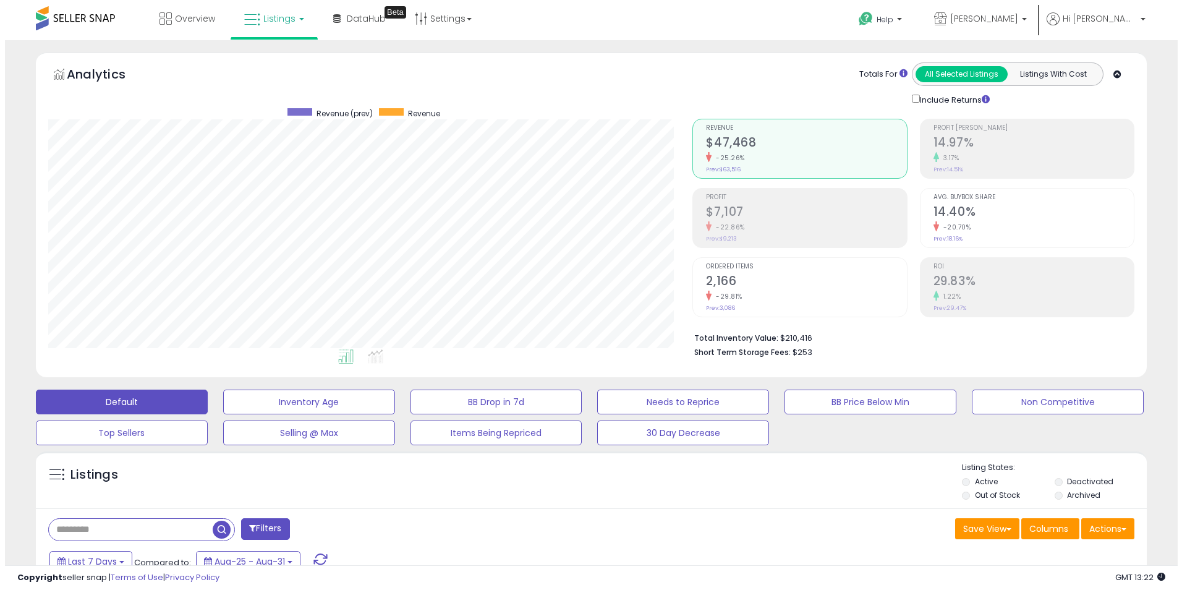
scroll to position [253, 645]
drag, startPoint x: 772, startPoint y: 338, endPoint x: 825, endPoint y: 338, distance: 53.8
click at [825, 338] on li "Total Inventory Value: $210,416" at bounding box center [904, 336] width 431 height 15
click at [812, 339] on li "Total Inventory Value: $210,416" at bounding box center [904, 336] width 431 height 15
drag, startPoint x: 772, startPoint y: 338, endPoint x: 818, endPoint y: 338, distance: 47.0
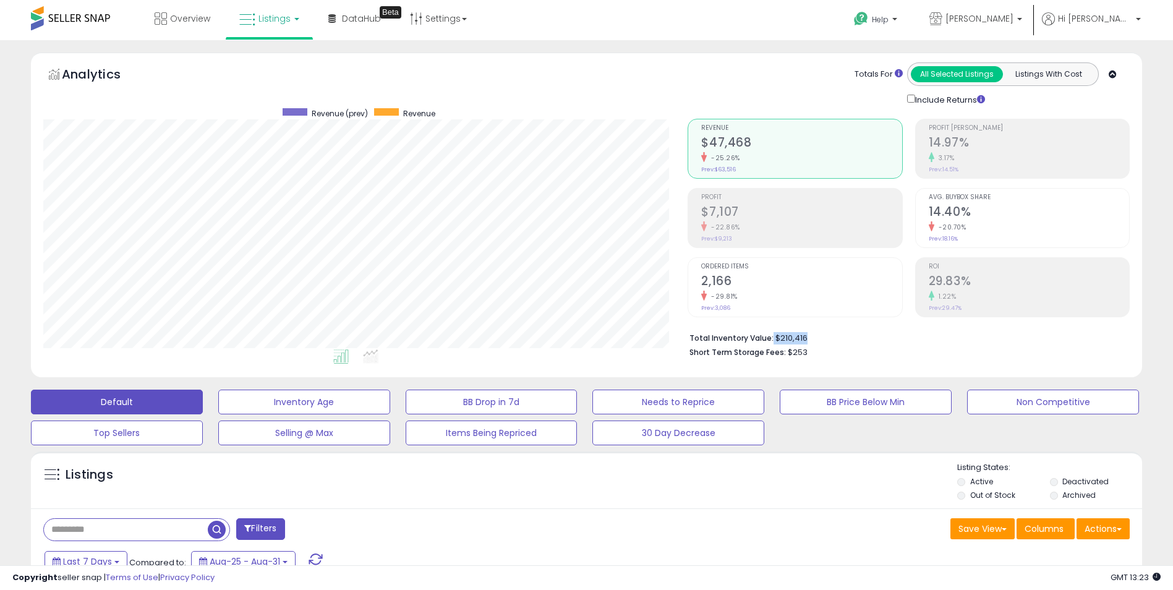
click at [818, 338] on li "Total Inventory Value: $210,416" at bounding box center [904, 336] width 431 height 15
drag, startPoint x: 818, startPoint y: 338, endPoint x: 779, endPoint y: 339, distance: 39.6
click at [783, 339] on li "Total Inventory Value: $210,416" at bounding box center [904, 336] width 431 height 15
drag, startPoint x: 773, startPoint y: 337, endPoint x: 817, endPoint y: 338, distance: 43.9
click at [817, 338] on li "Total Inventory Value: $210,416" at bounding box center [904, 336] width 431 height 15
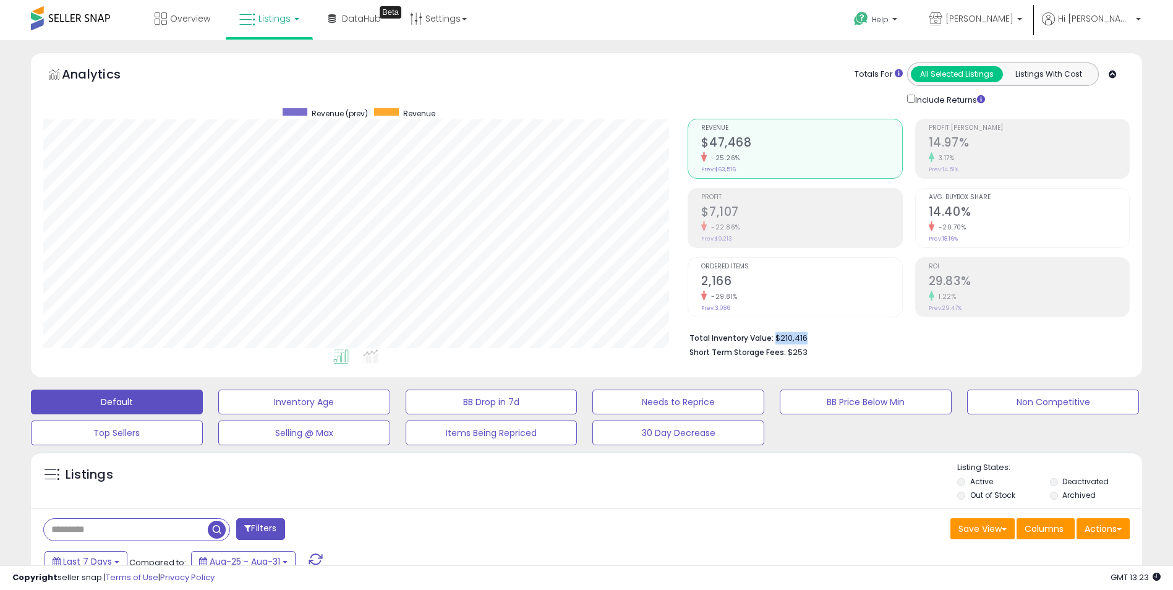
copy li "$210,416"
click at [853, 528] on div "Save View Save As New View Update Current View Columns Actions Import Export Vi…" at bounding box center [863, 530] width 553 height 24
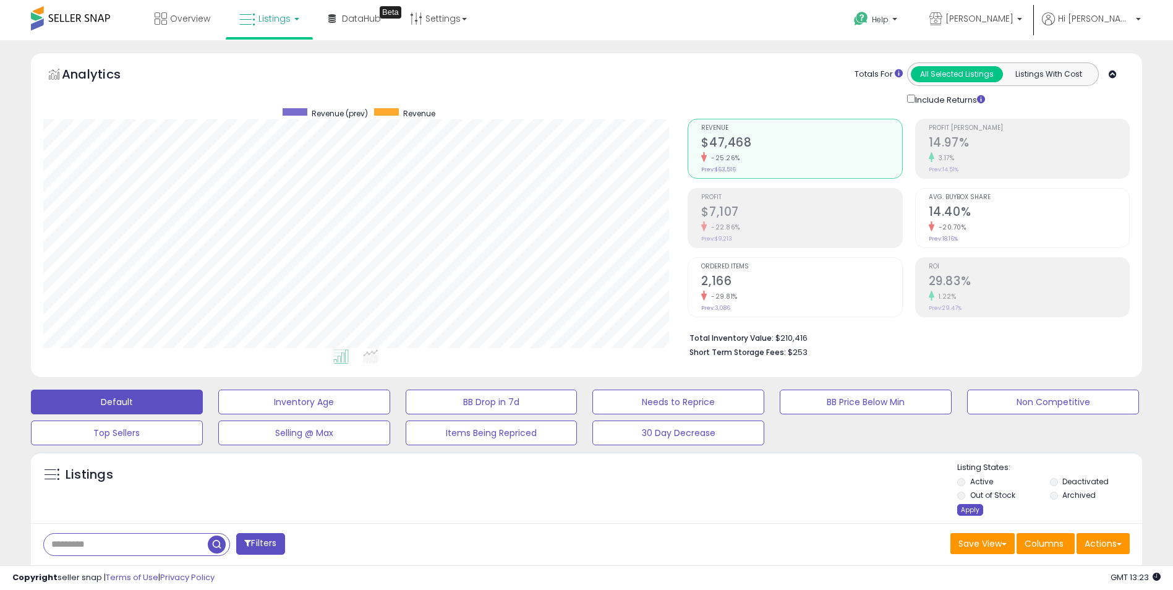
click at [971, 509] on div "Apply" at bounding box center [970, 510] width 26 height 12
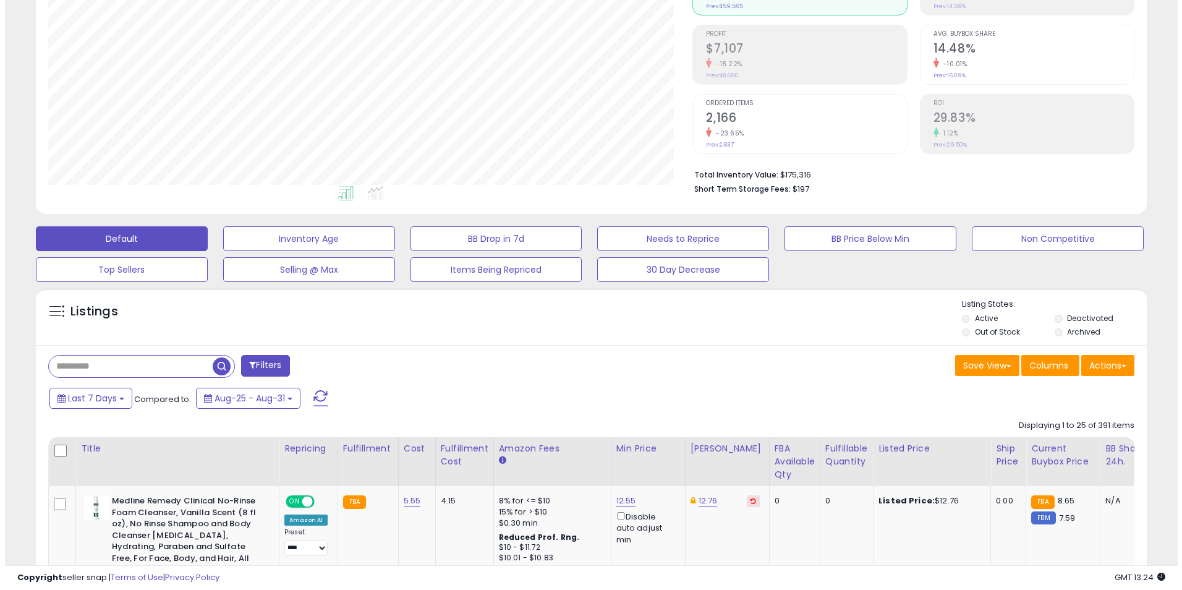
scroll to position [185, 0]
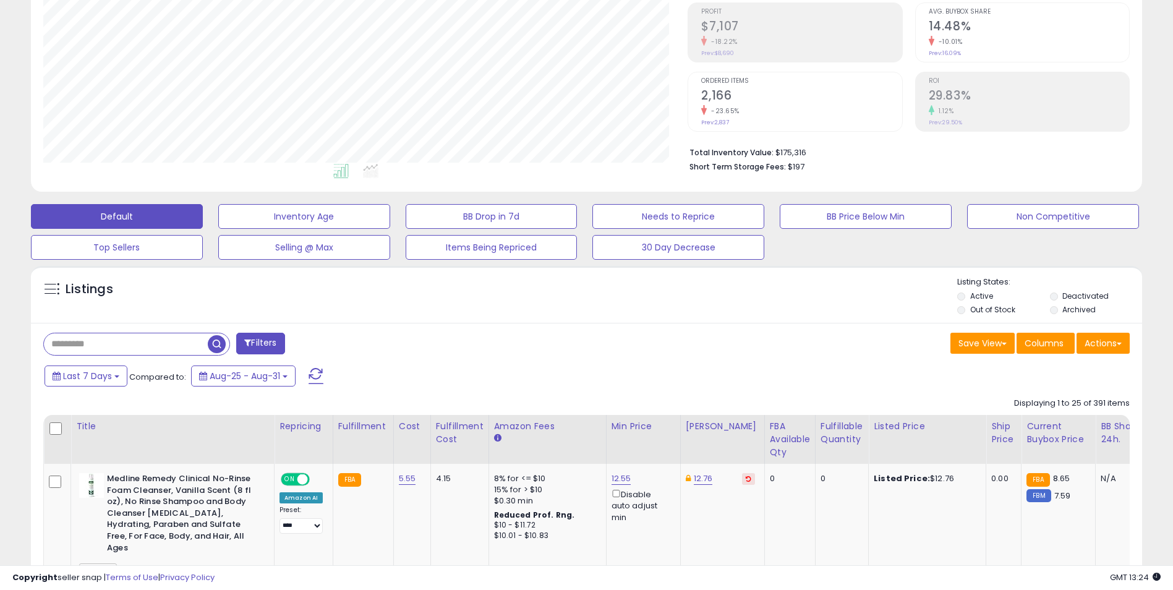
click at [263, 338] on button "Filters" at bounding box center [260, 344] width 48 height 22
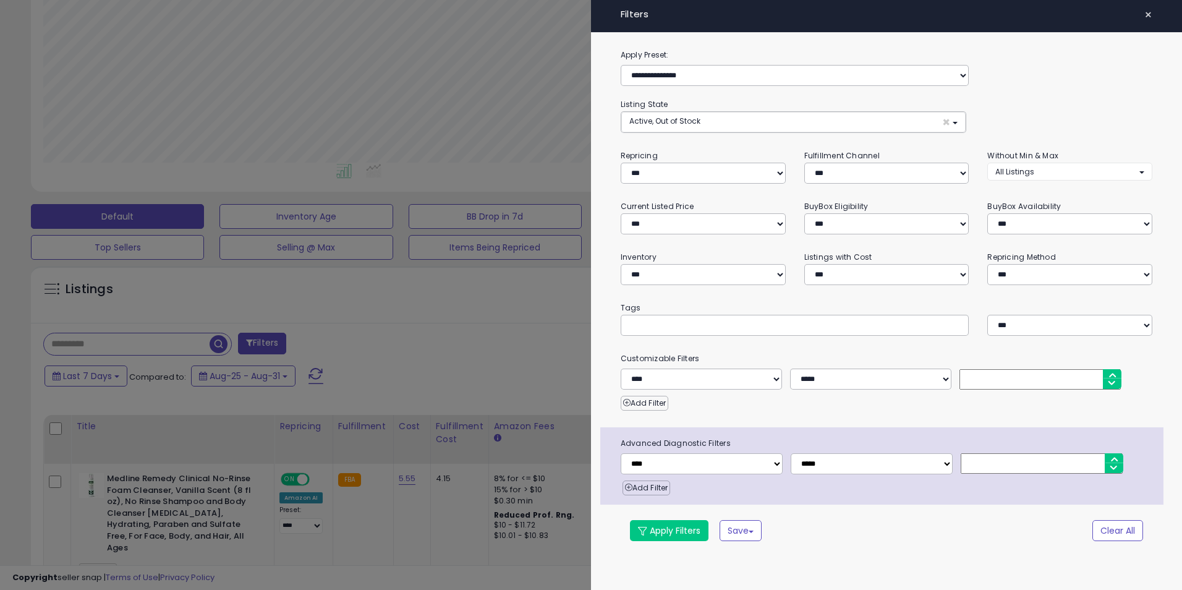
scroll to position [253, 650]
click at [701, 276] on select "**********" at bounding box center [703, 274] width 165 height 21
select select "**********"
click at [621, 264] on select "**********" at bounding box center [703, 274] width 165 height 21
click at [673, 534] on button "Apply Filters" at bounding box center [669, 530] width 79 height 21
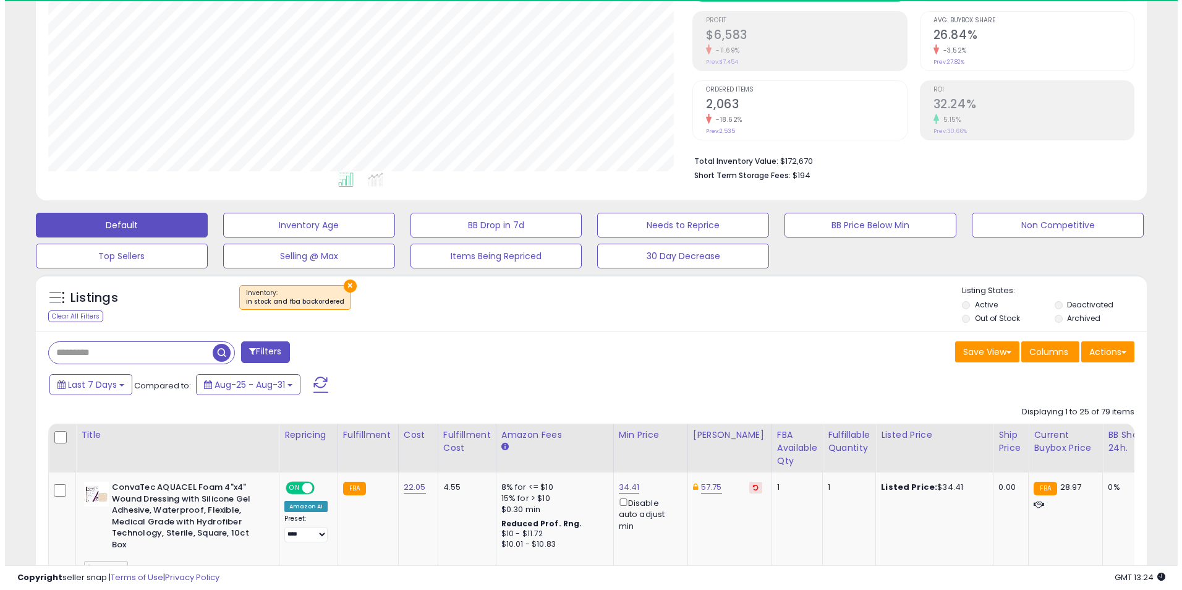
scroll to position [253, 645]
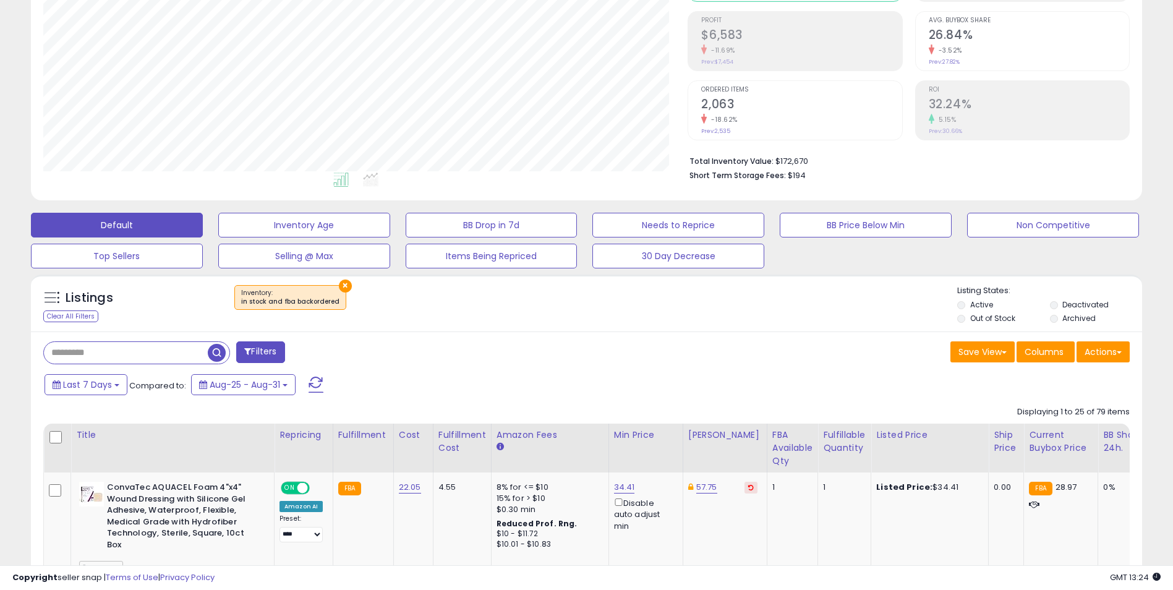
click at [1036, 354] on span "Columns" at bounding box center [1043, 352] width 39 height 12
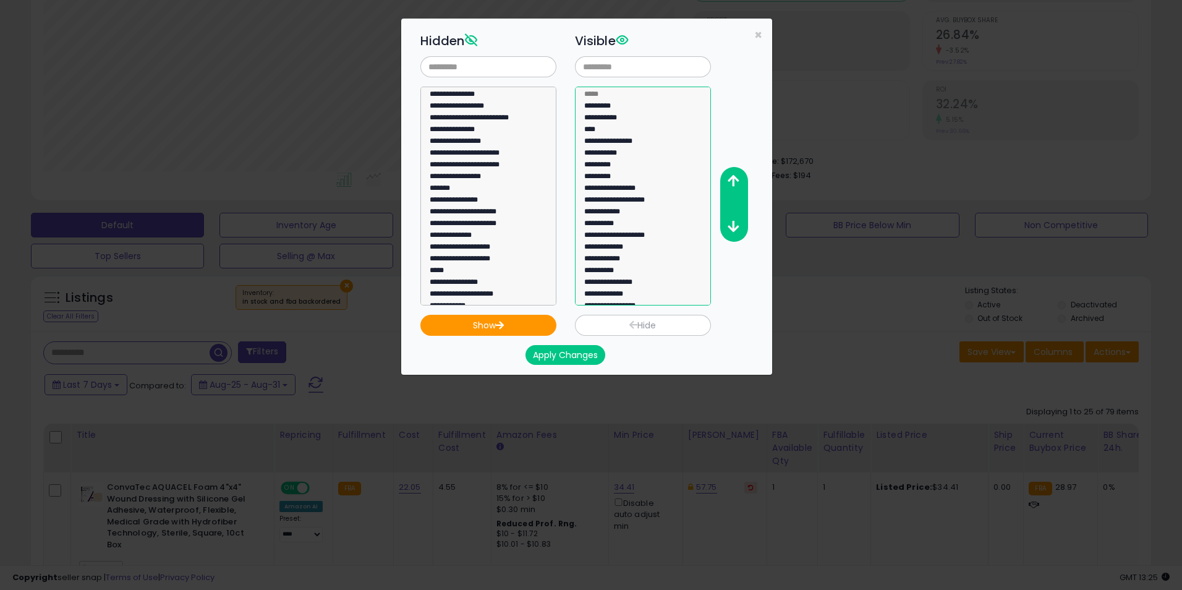
select select "**********"
click at [625, 293] on option "**********" at bounding box center [638, 296] width 111 height 12
click at [731, 176] on icon "button" at bounding box center [733, 180] width 11 height 13
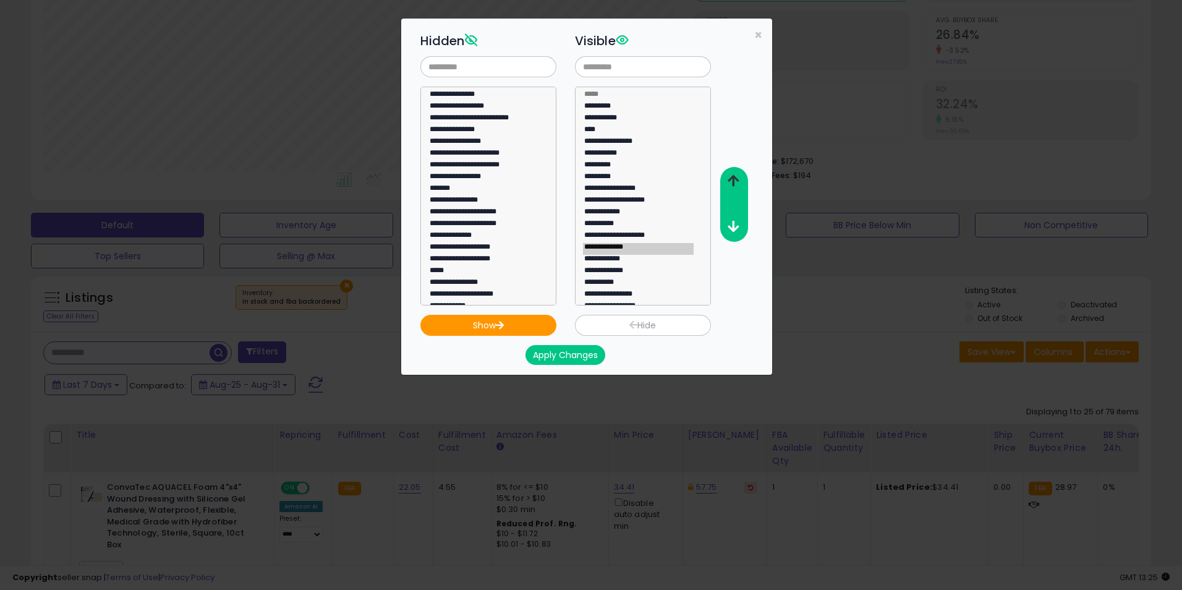
click at [731, 176] on icon "button" at bounding box center [733, 180] width 11 height 13
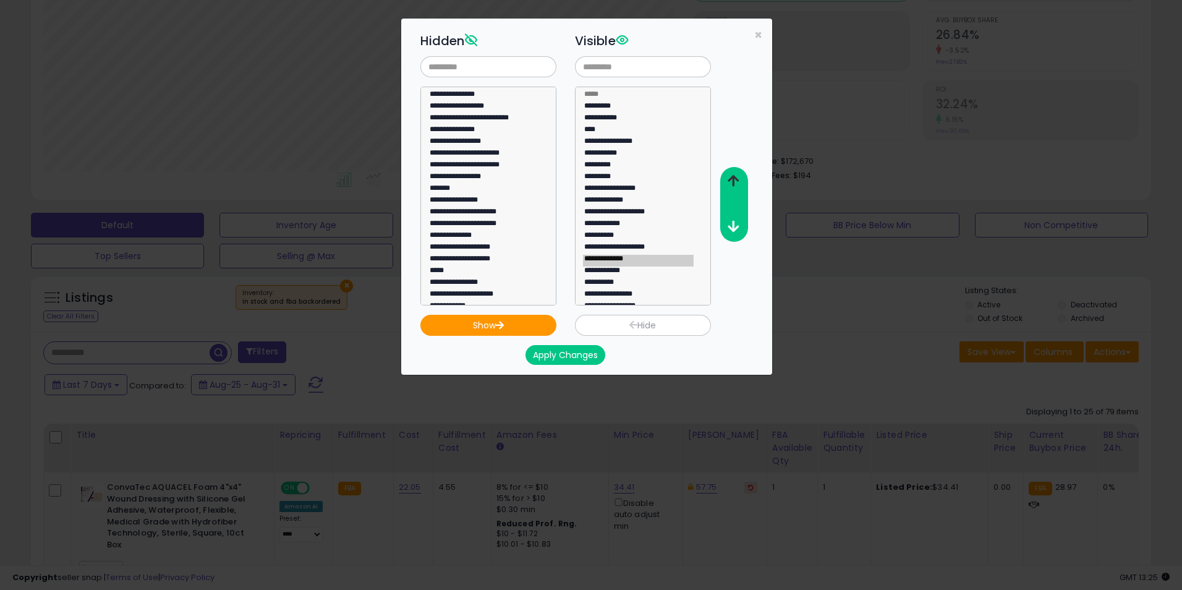
click at [731, 176] on icon "button" at bounding box center [733, 180] width 11 height 13
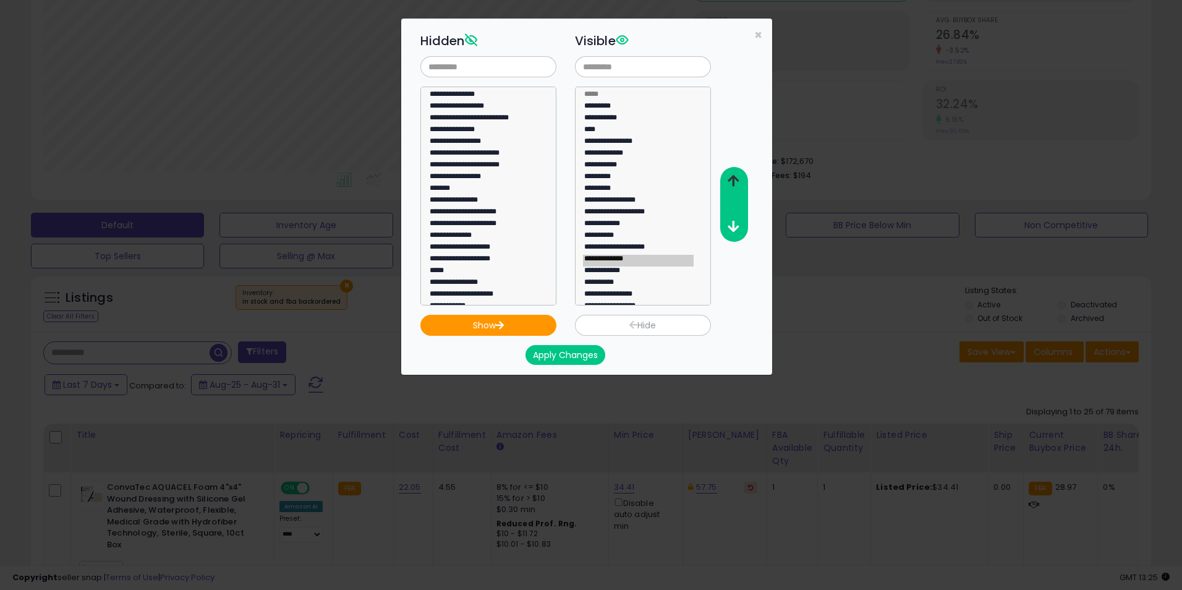
click at [731, 176] on icon "button" at bounding box center [733, 180] width 11 height 13
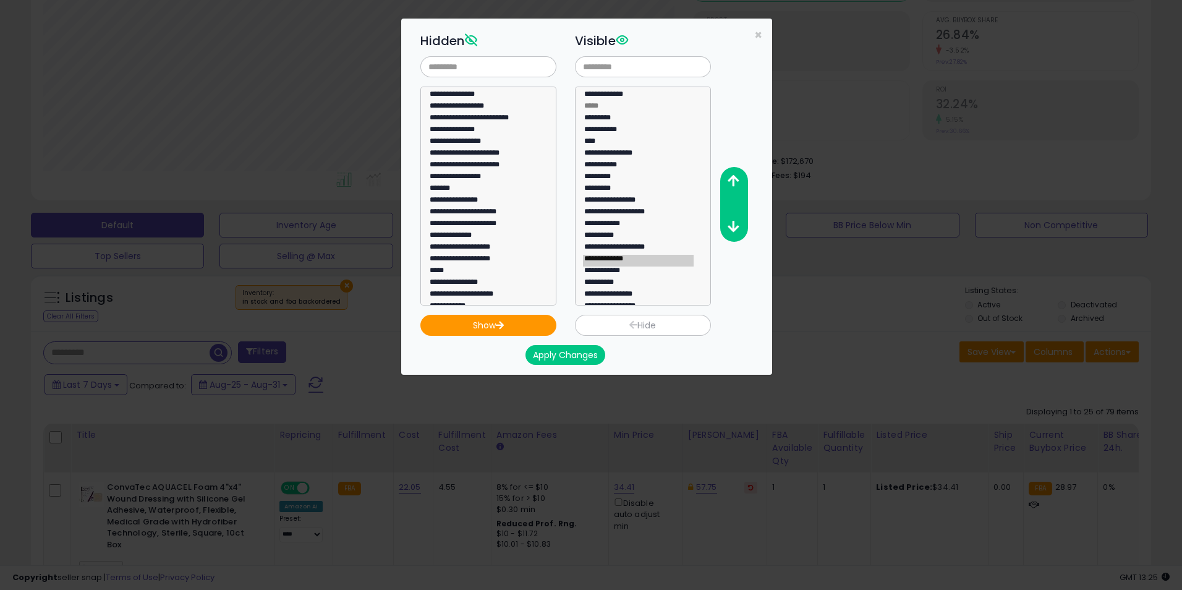
click at [585, 352] on button "Apply Changes" at bounding box center [565, 355] width 80 height 20
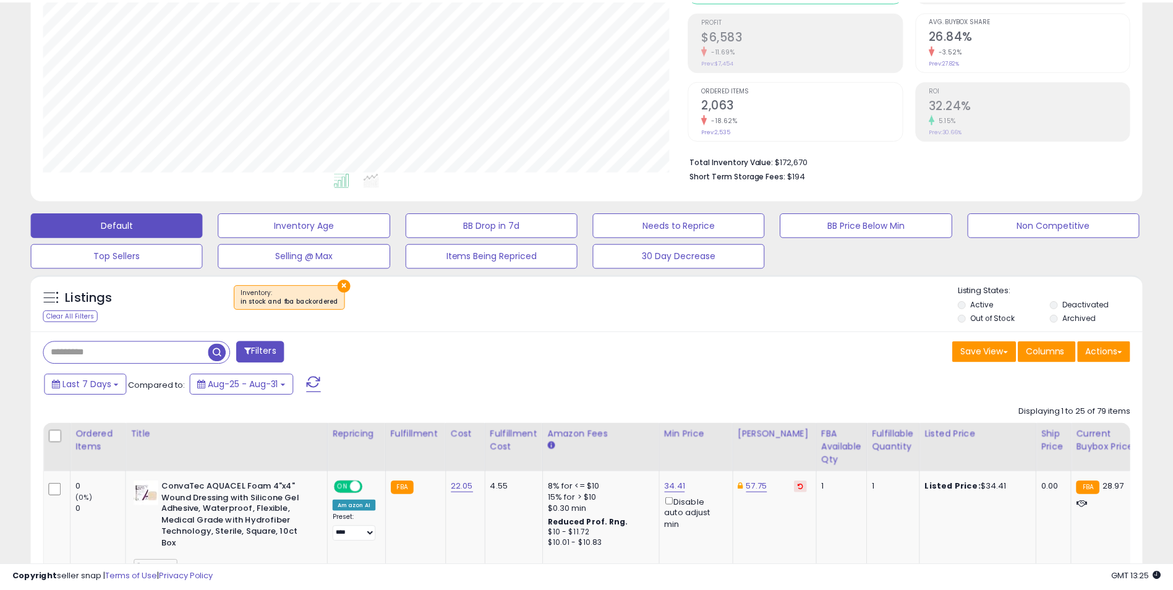
scroll to position [617936, 617545]
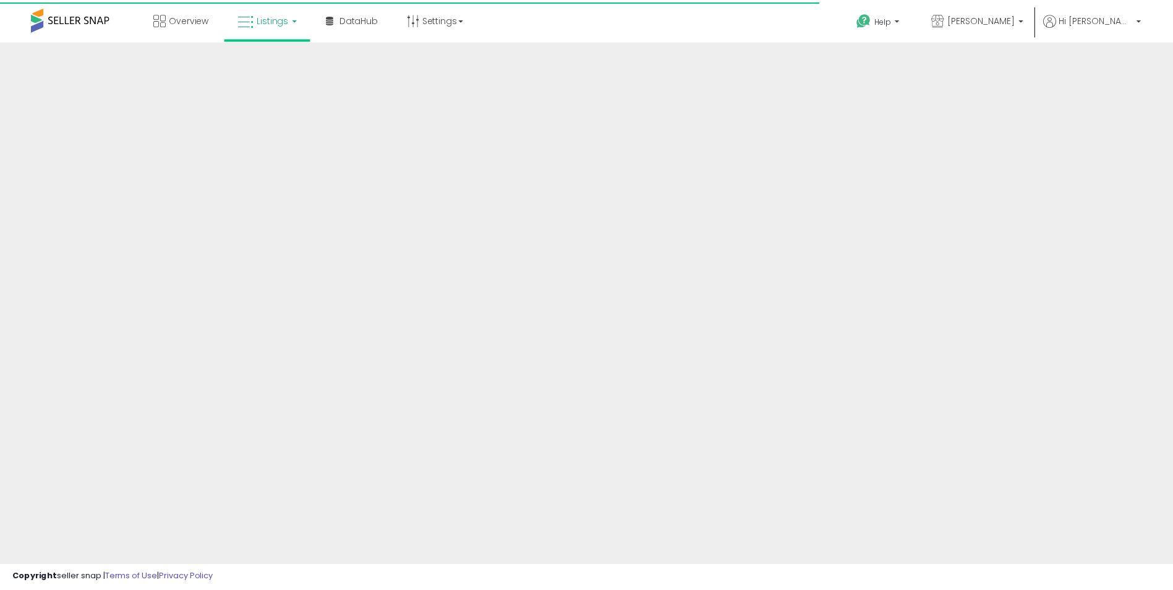
scroll to position [177, 0]
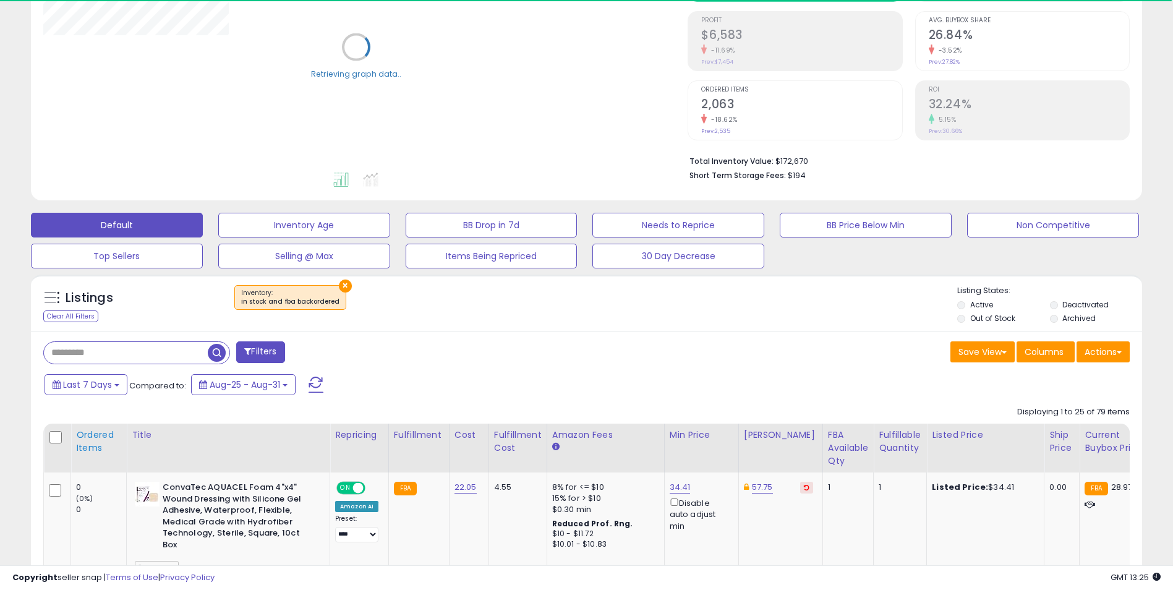
click at [100, 436] on div "Ordered Items" at bounding box center [98, 441] width 45 height 26
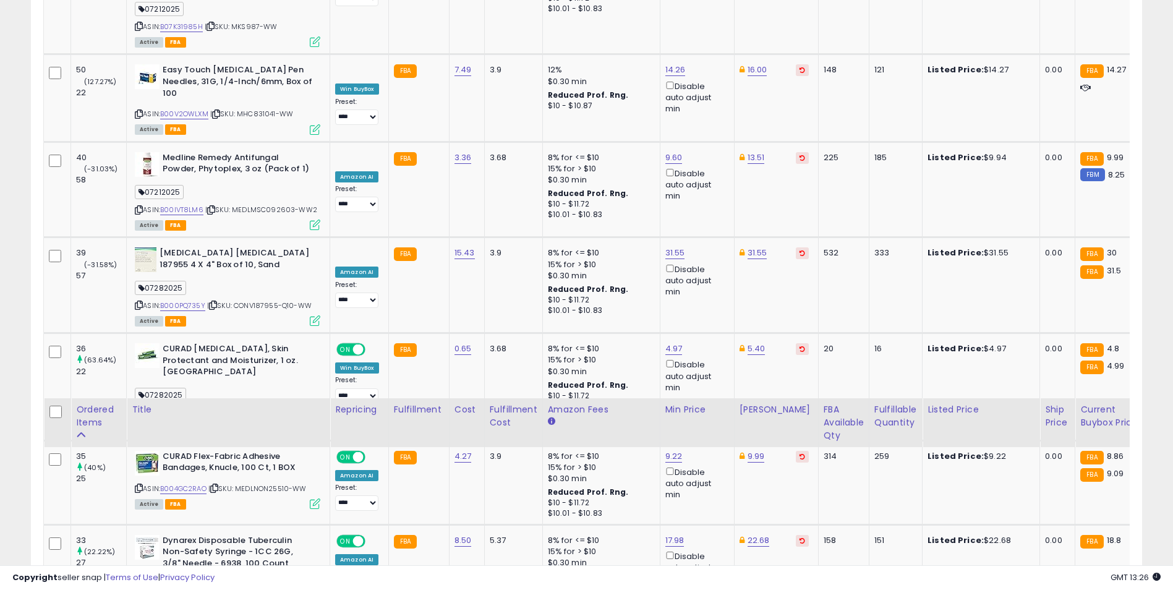
scroll to position [2823, 0]
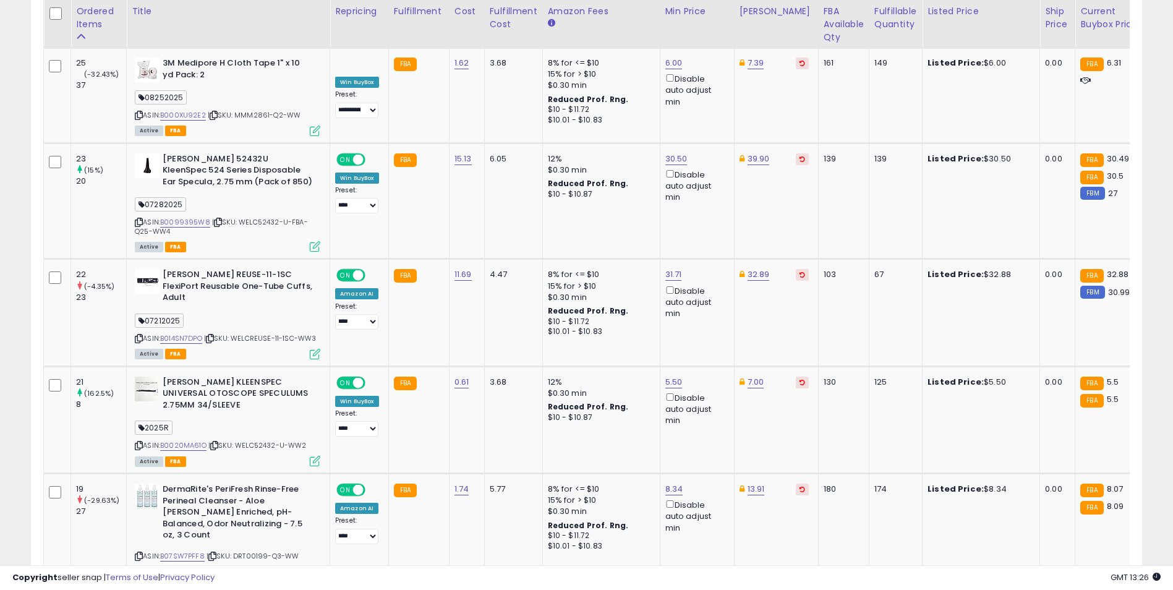
select select "**"
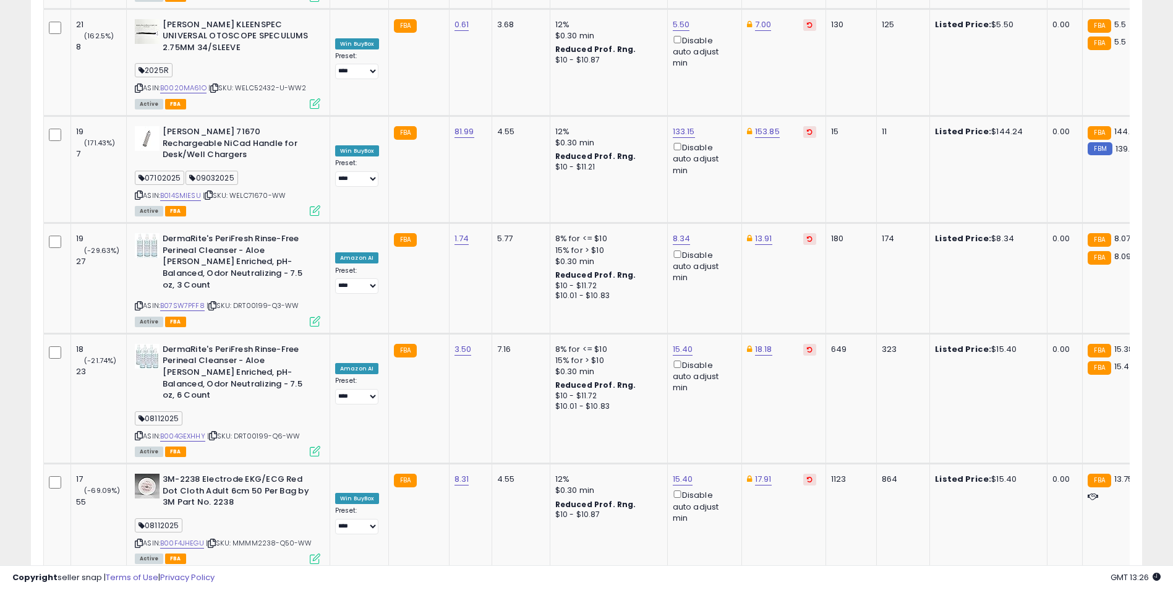
scroll to position [5430, 0]
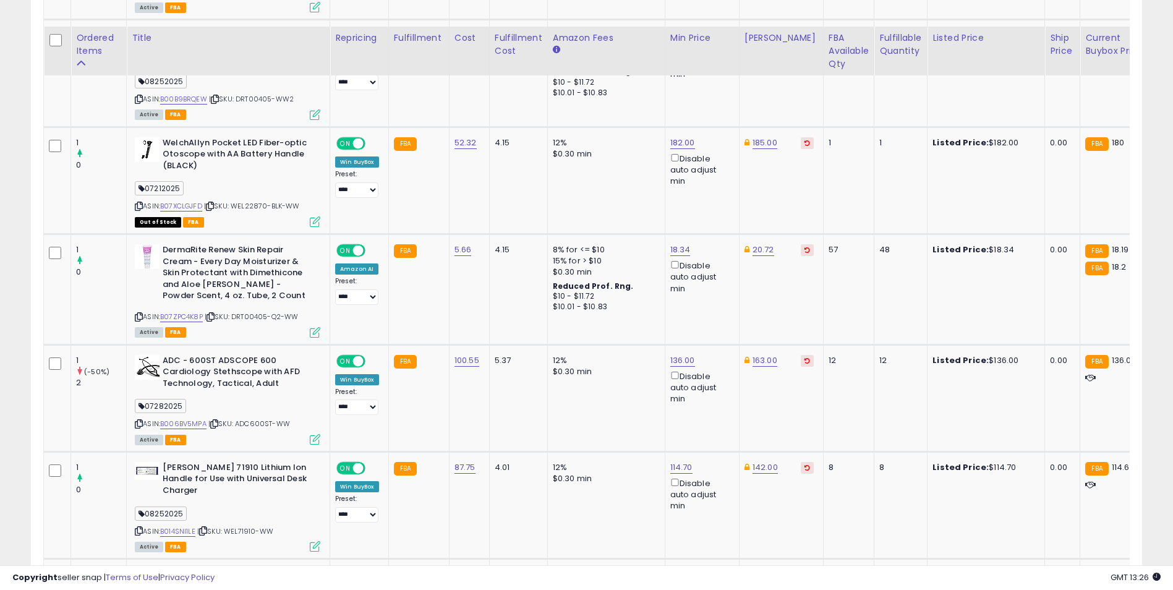
scroll to position [2093, 0]
